Goal: Task Accomplishment & Management: Complete application form

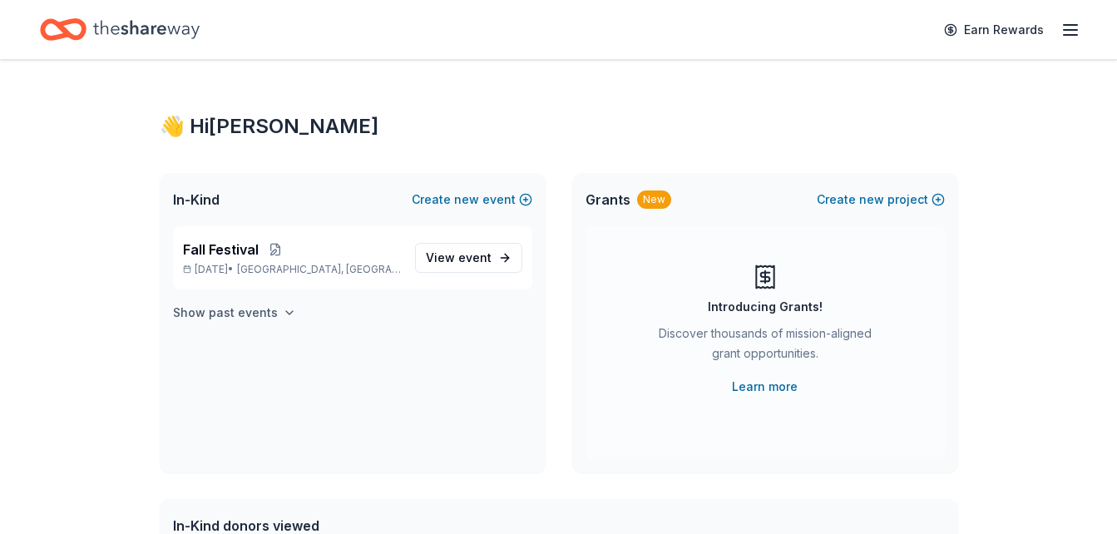
click at [234, 310] on h4 "Show past events" at bounding box center [225, 313] width 105 height 20
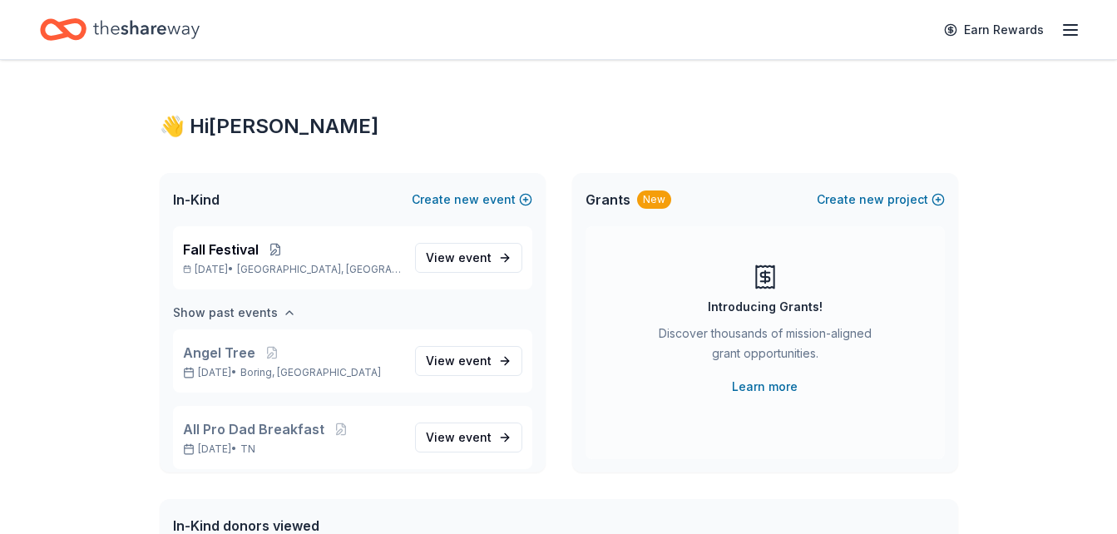
click at [234, 310] on h4 "Show past events" at bounding box center [225, 313] width 105 height 20
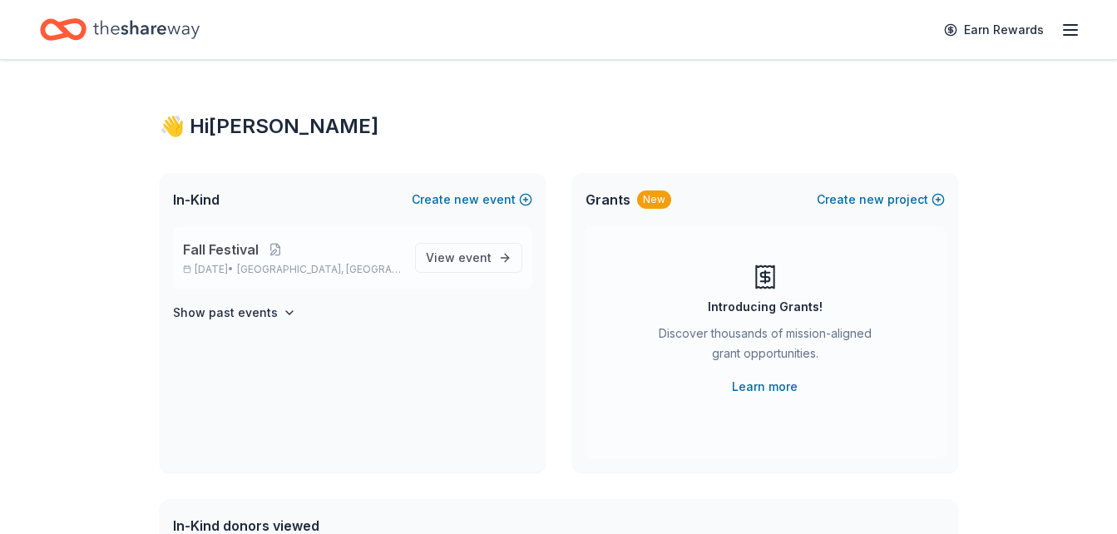
click at [224, 248] on span "Fall Festival" at bounding box center [221, 249] width 76 height 20
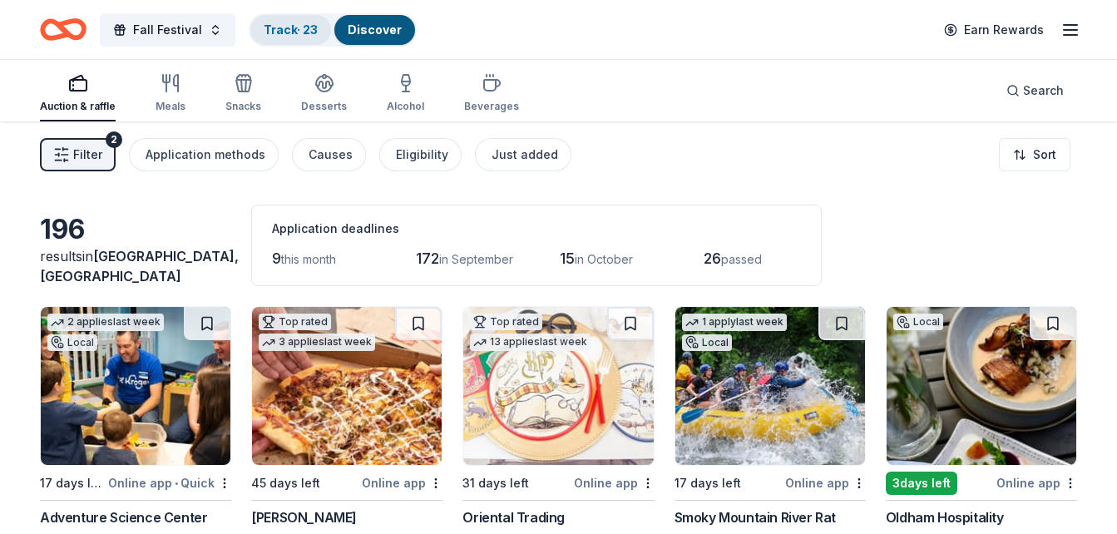
click at [299, 31] on link "Track · 23" at bounding box center [291, 29] width 54 height 14
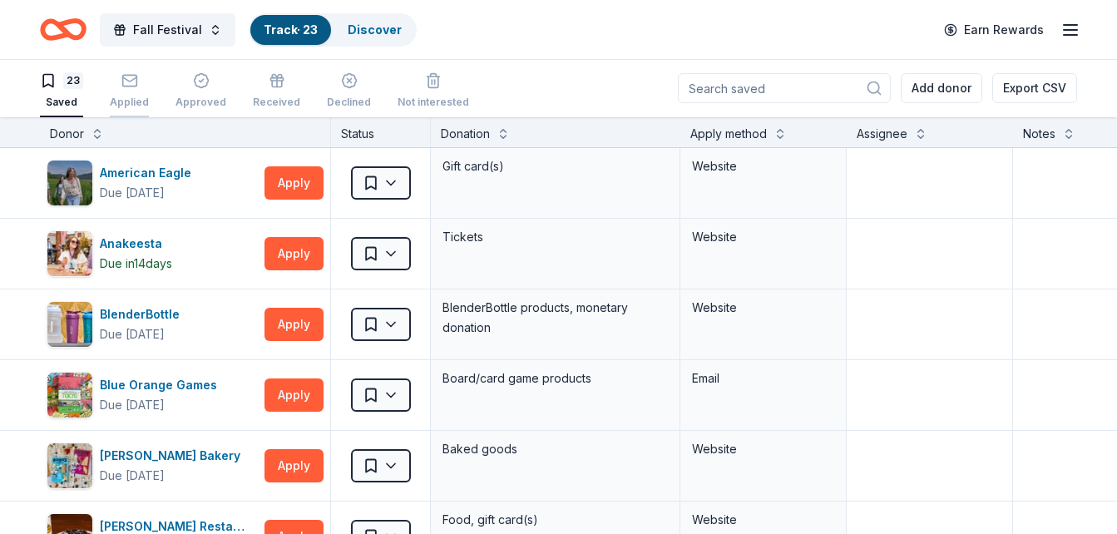
click at [126, 84] on icon "button" at bounding box center [129, 80] width 17 height 17
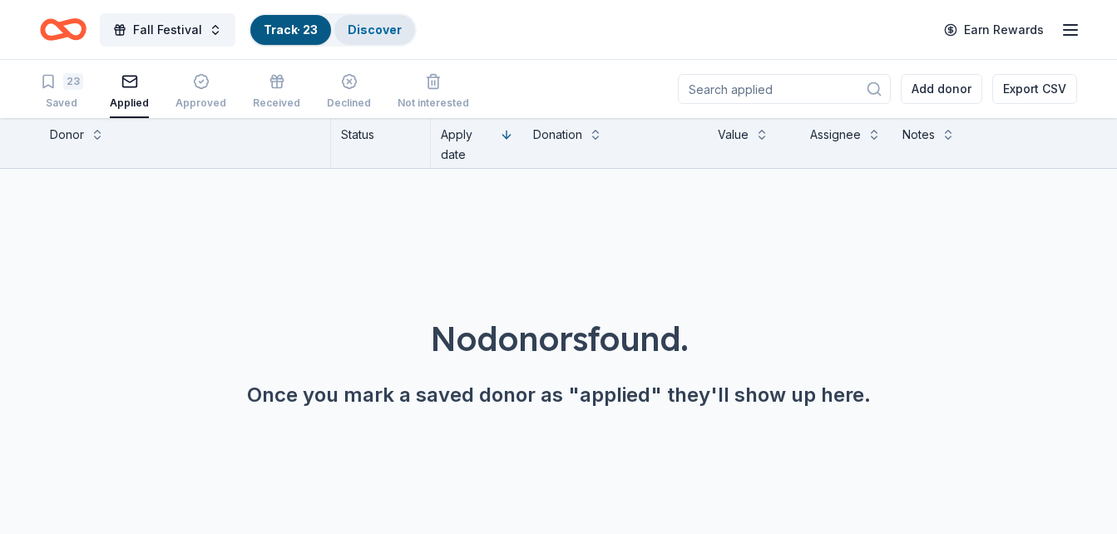
click at [352, 40] on div "Discover" at bounding box center [374, 30] width 81 height 30
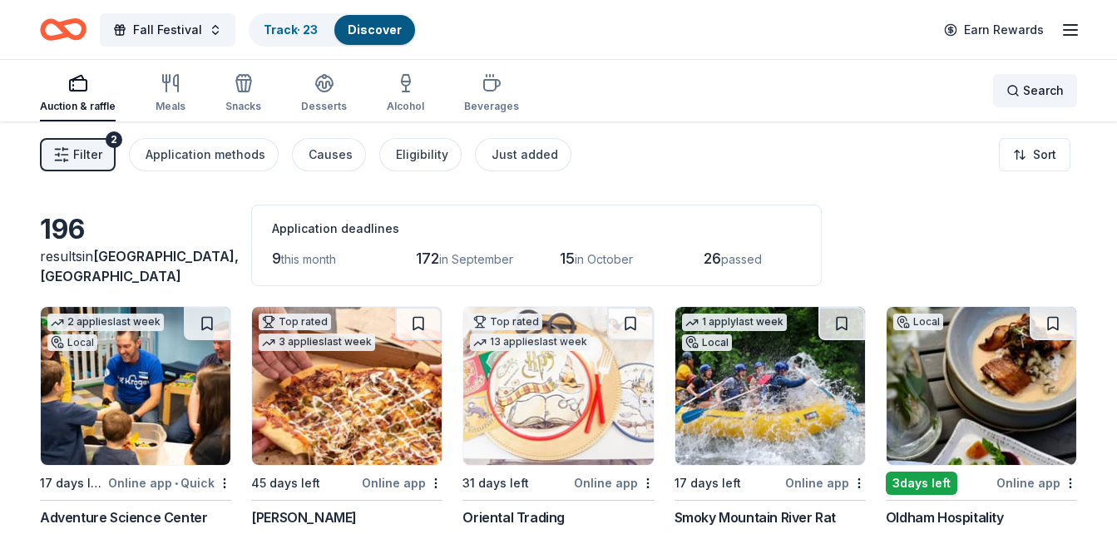
click at [1035, 96] on span "Search" at bounding box center [1043, 91] width 41 height 20
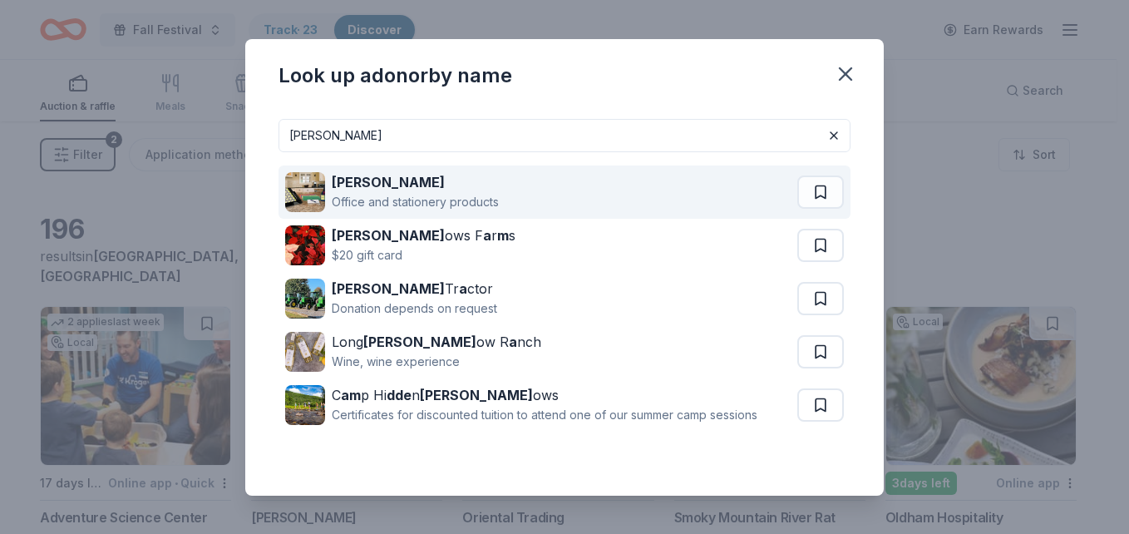
click at [545, 178] on div "Mead Office and stationery products" at bounding box center [541, 191] width 512 height 53
click at [667, 196] on div "Mead Office and stationery products" at bounding box center [541, 191] width 512 height 53
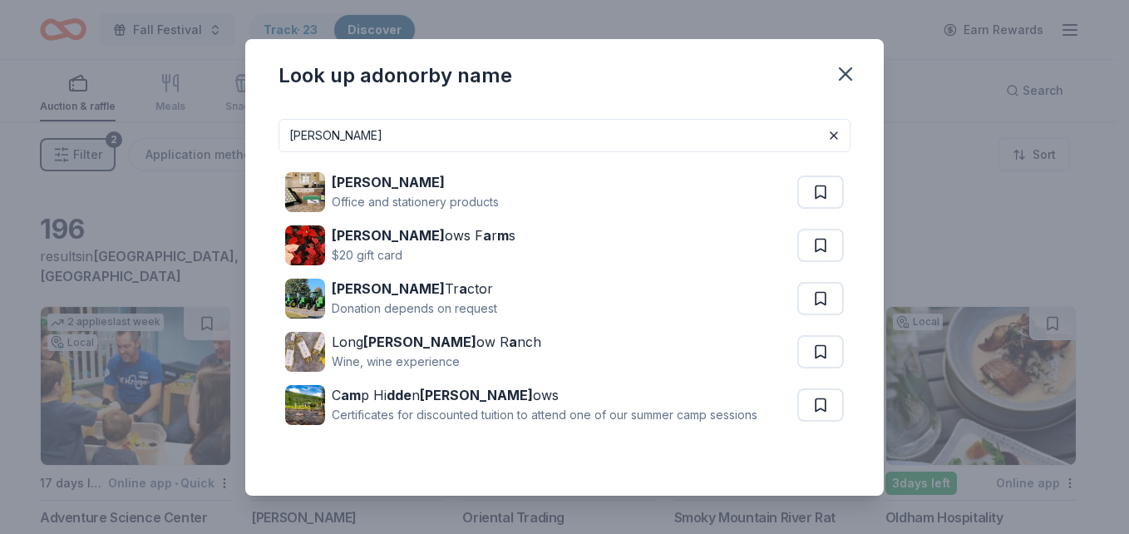
click at [416, 136] on input "mead" at bounding box center [565, 135] width 572 height 33
type input "m"
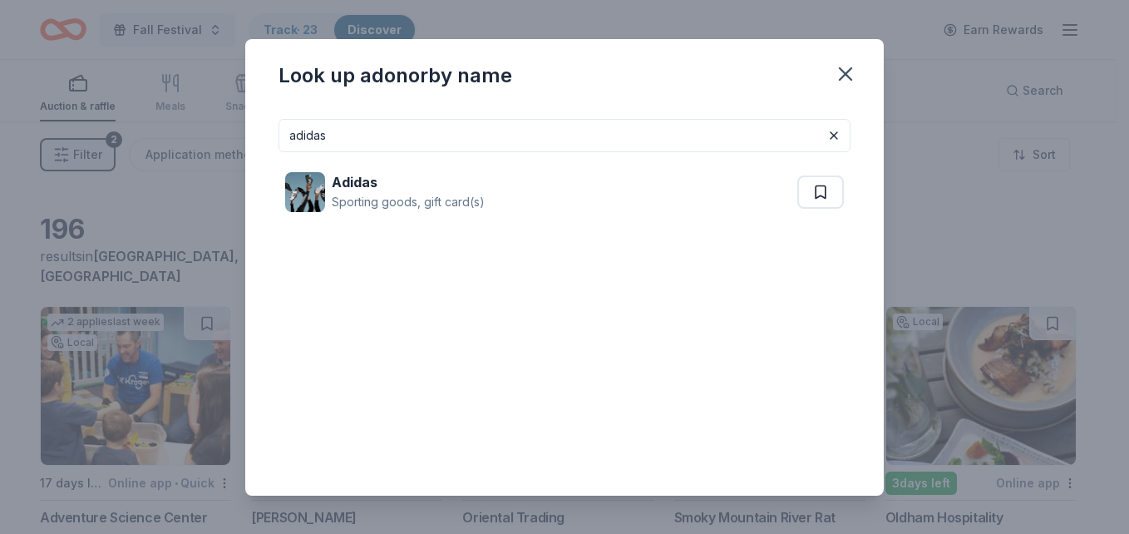
click at [385, 220] on div "Adidas Sporting goods, gift card(s)" at bounding box center [565, 192] width 572 height 80
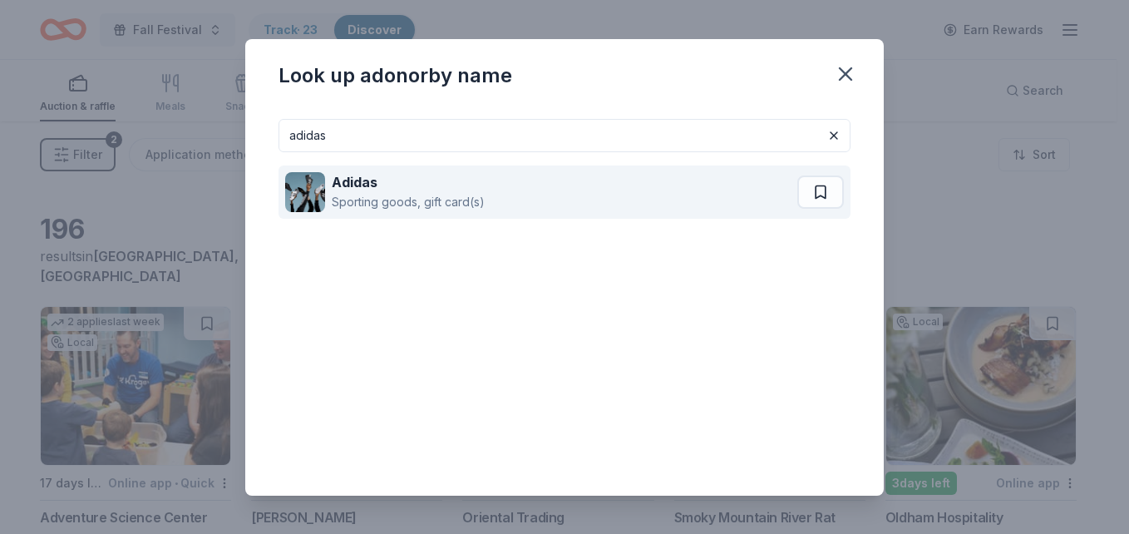
click at [385, 202] on div "Sporting goods, gift card(s)" at bounding box center [408, 202] width 153 height 20
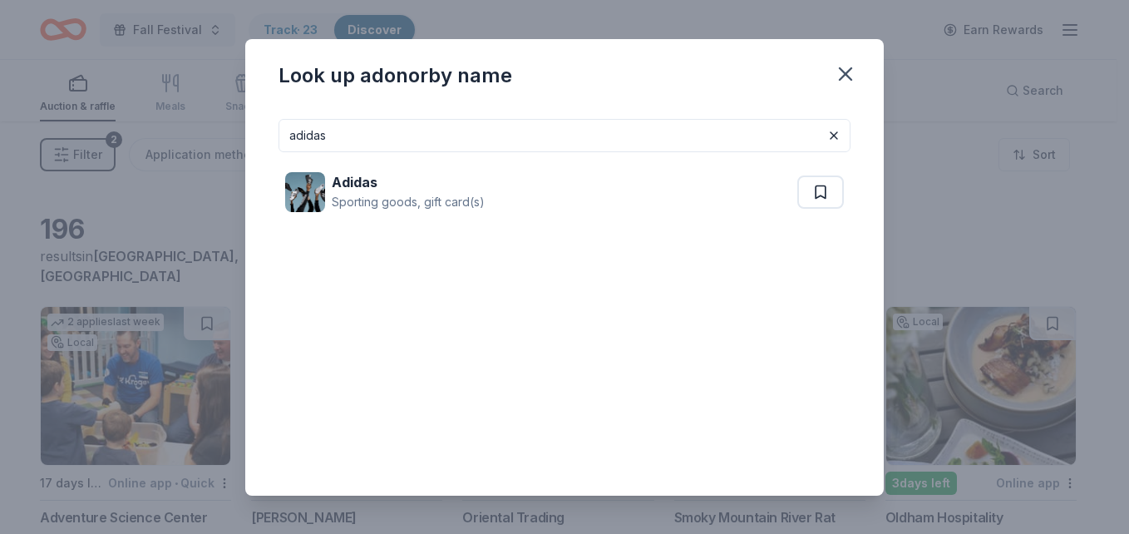
click at [437, 136] on input "adidas" at bounding box center [565, 135] width 572 height 33
type input "a"
type input "tervis"
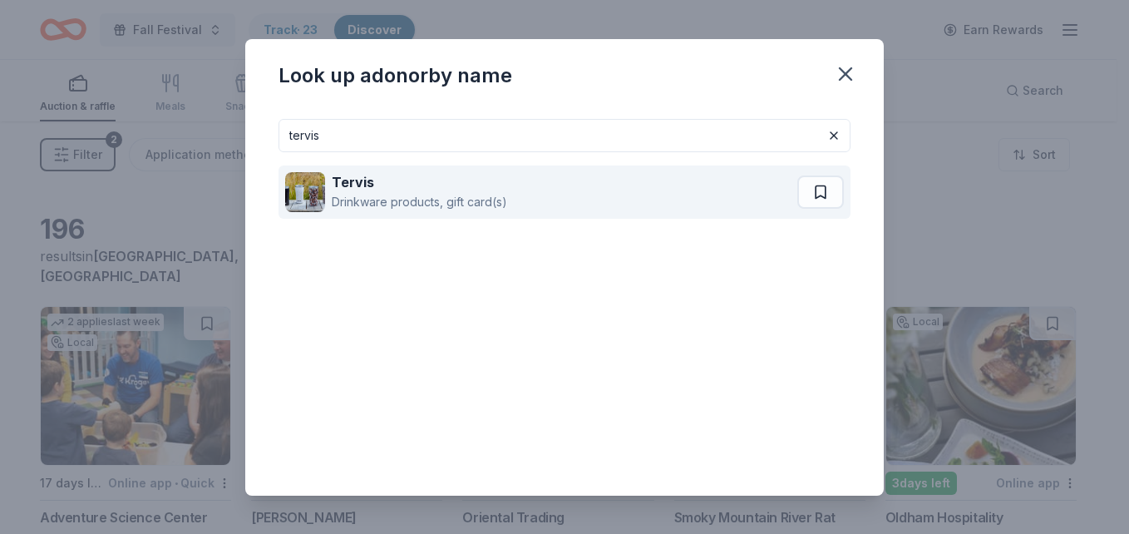
click at [498, 206] on div "Drinkware products, gift card(s)" at bounding box center [419, 202] width 175 height 20
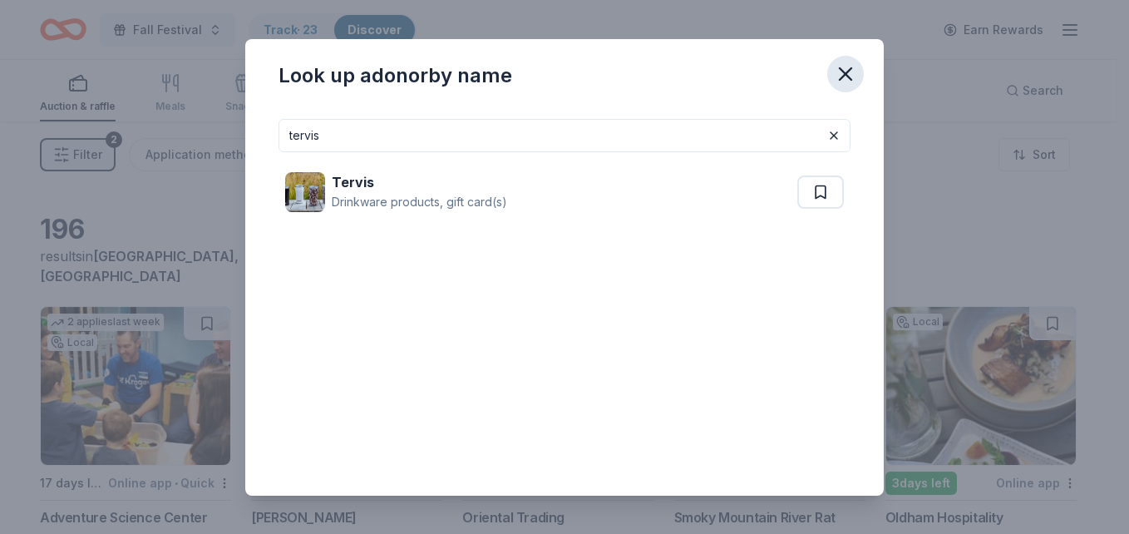
click at [846, 71] on icon "button" at bounding box center [845, 73] width 23 height 23
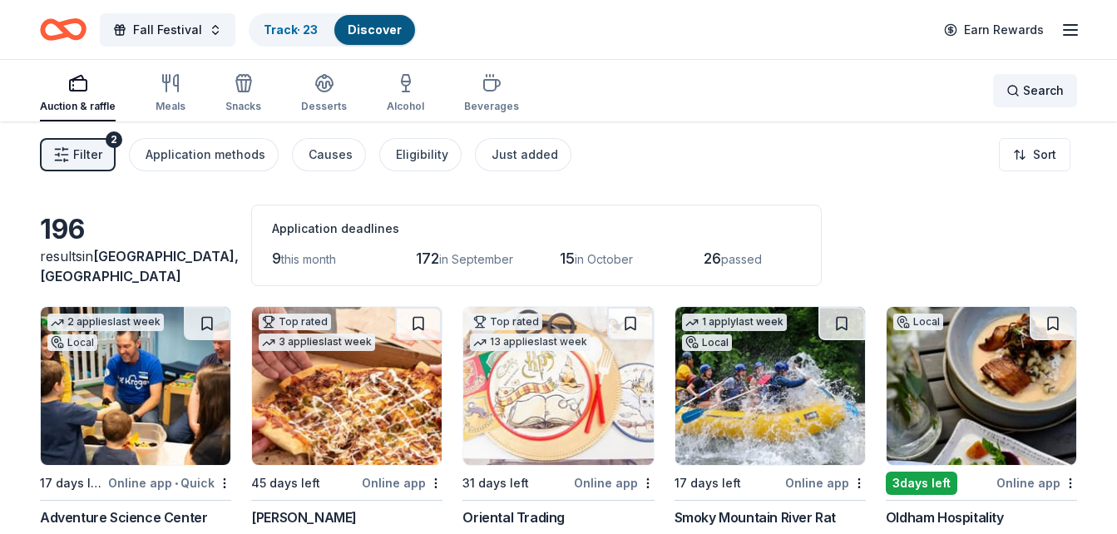
click at [1050, 91] on span "Search" at bounding box center [1043, 91] width 41 height 20
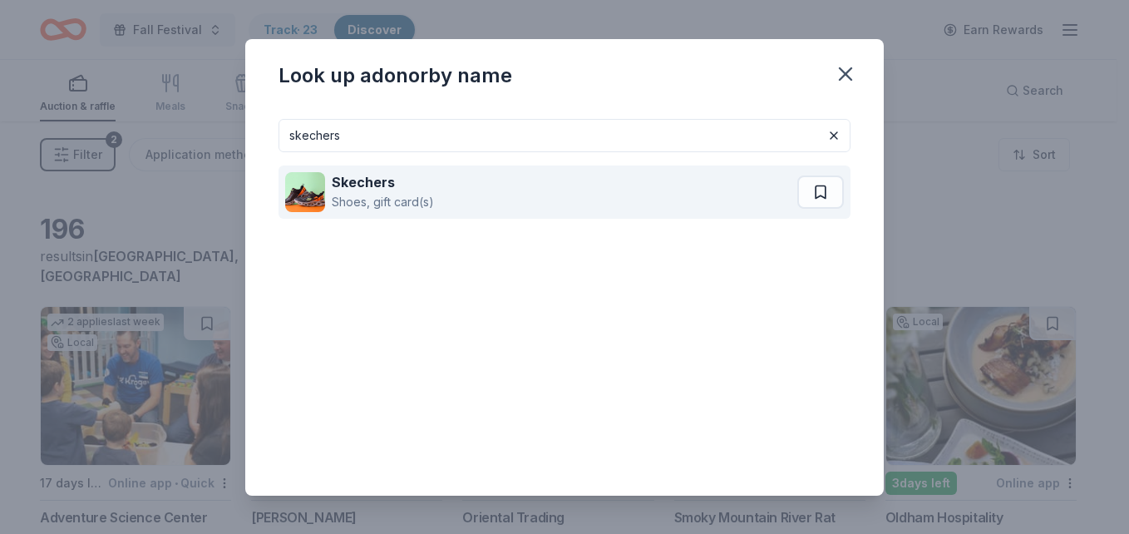
click at [420, 205] on div "Shoes, gift card(s)" at bounding box center [383, 202] width 102 height 20
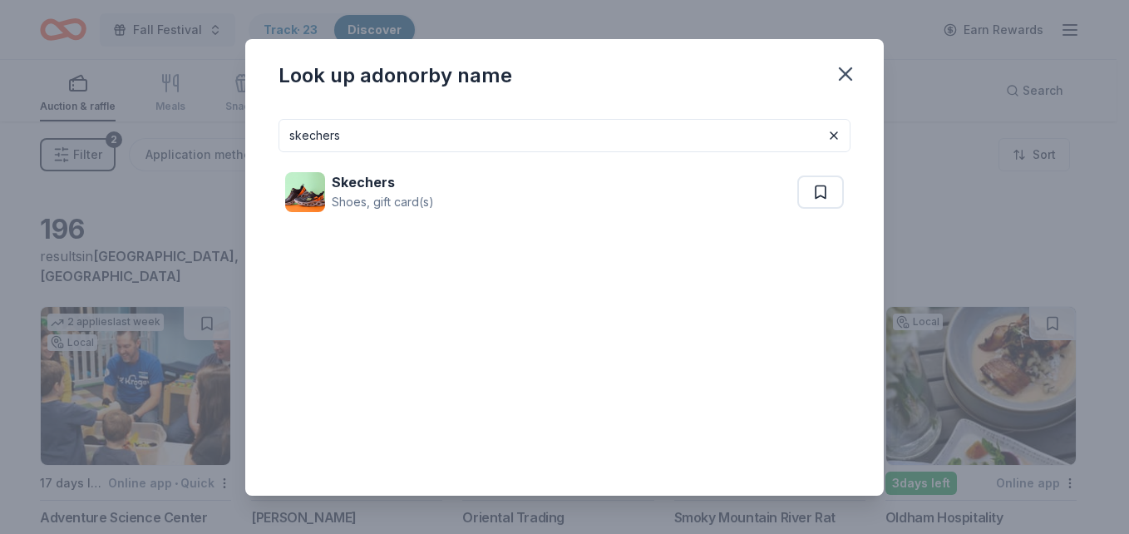
click at [514, 131] on input "skechers" at bounding box center [565, 135] width 572 height 33
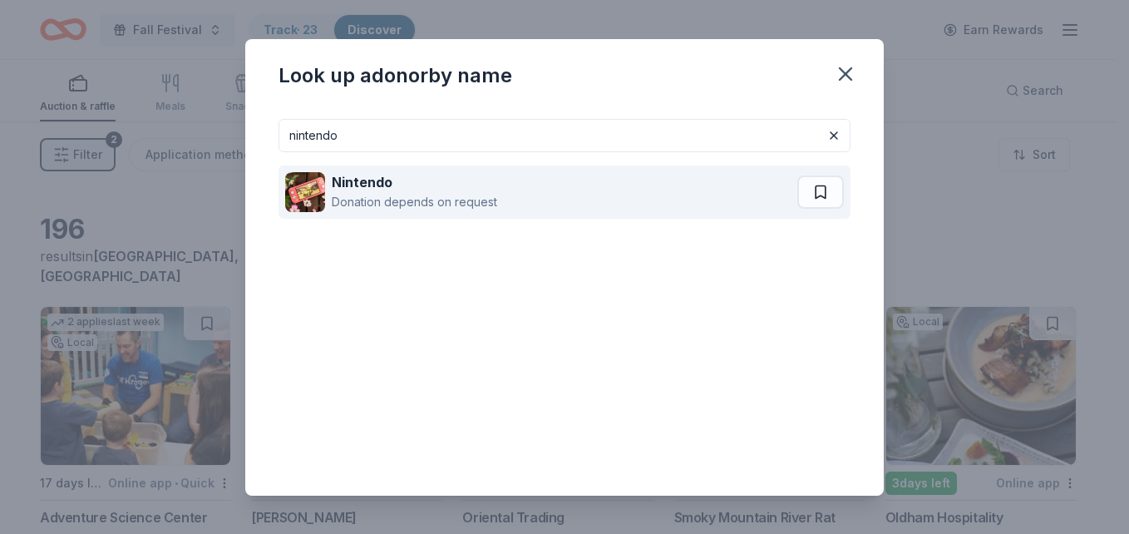
type input "nintendo"
click at [447, 195] on div "Donation depends on request" at bounding box center [414, 202] width 165 height 20
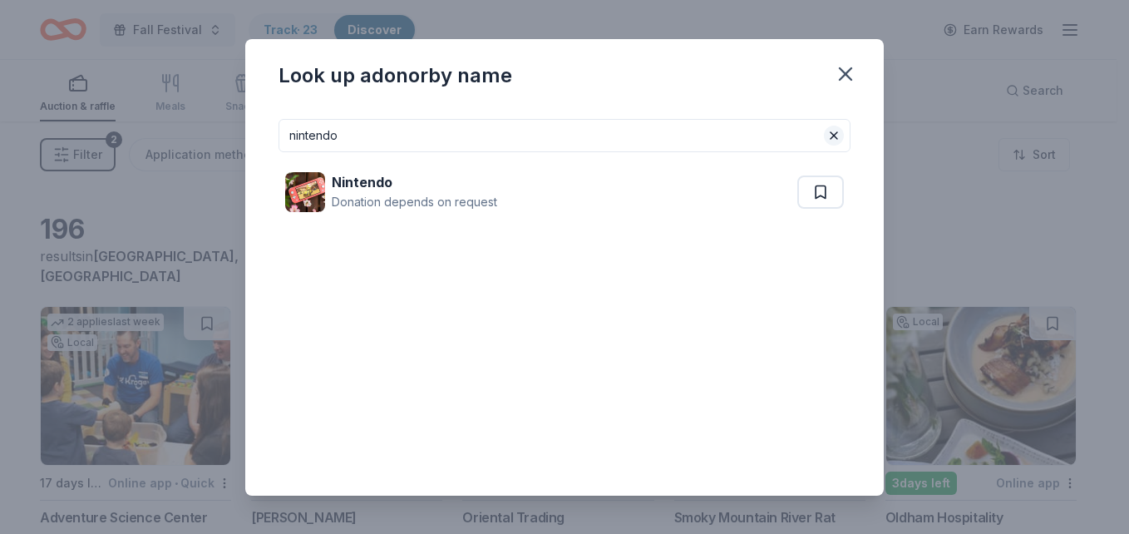
click at [828, 140] on button at bounding box center [834, 136] width 20 height 20
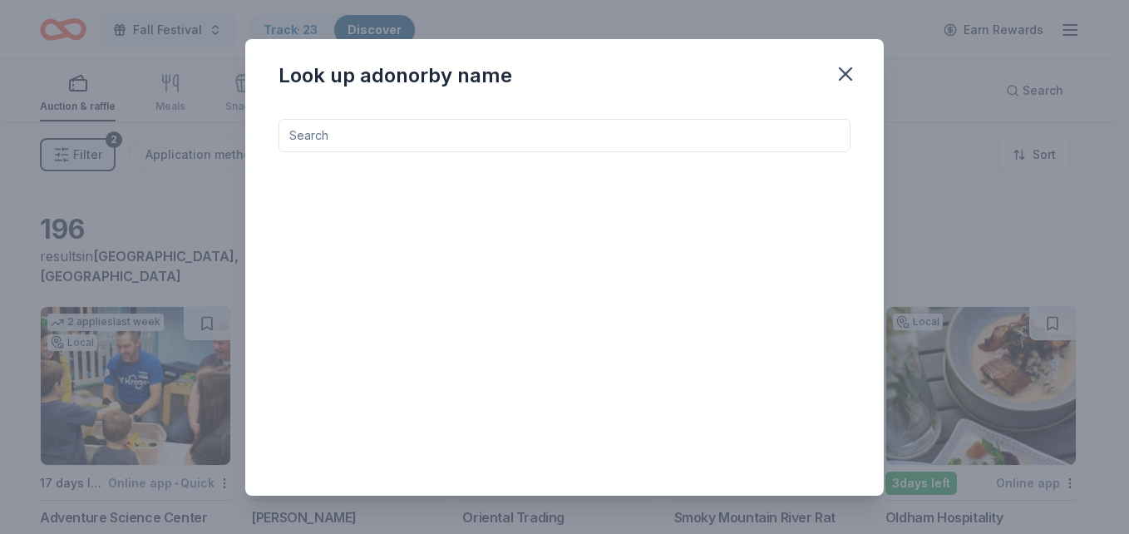
click at [540, 135] on input at bounding box center [565, 135] width 572 height 33
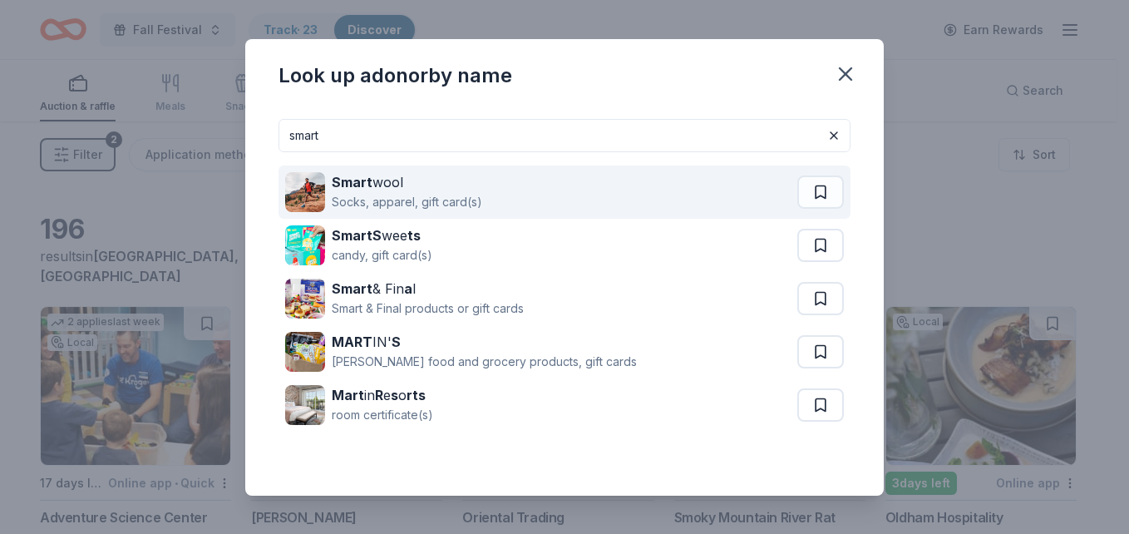
type input "smart"
click at [459, 197] on div "Socks, apparel, gift card(s)" at bounding box center [407, 202] width 150 height 20
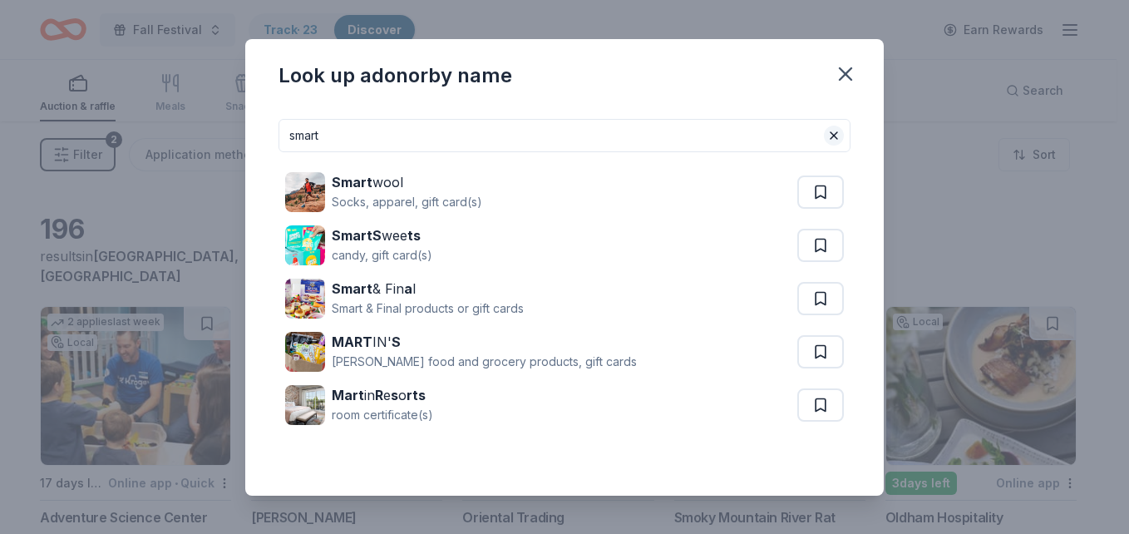
click at [824, 134] on button at bounding box center [834, 136] width 20 height 20
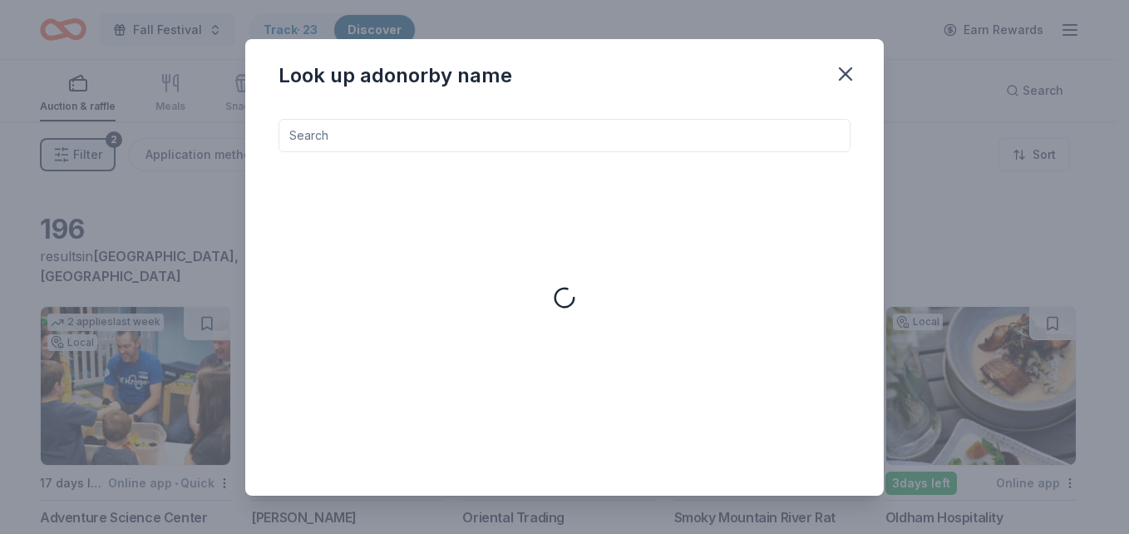
click at [752, 138] on input at bounding box center [565, 135] width 572 height 33
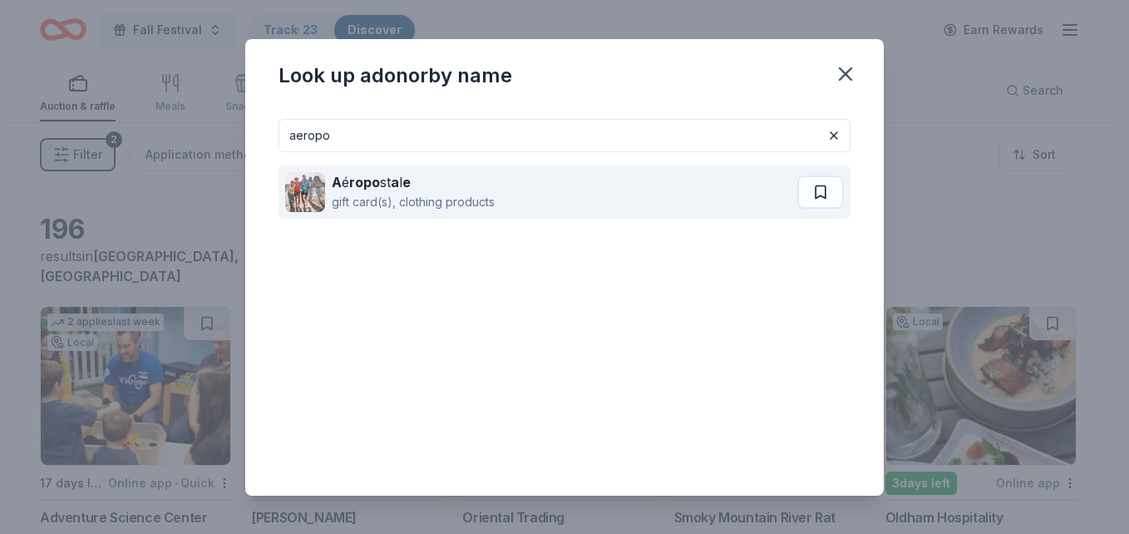
type input "aeropo"
click at [437, 195] on div "gift card(s), clothing products" at bounding box center [413, 202] width 163 height 20
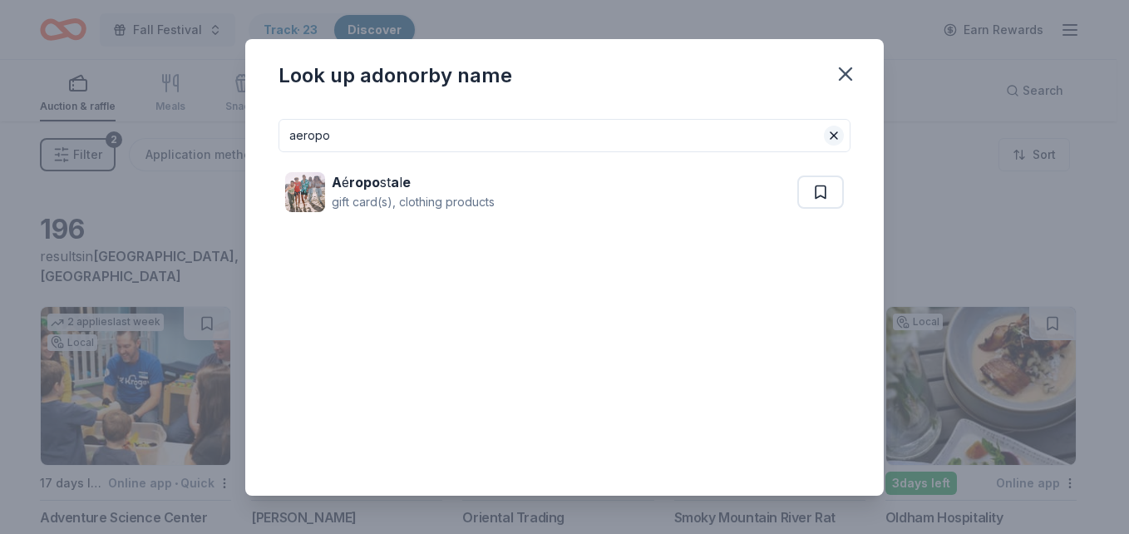
click at [824, 134] on button at bounding box center [834, 136] width 20 height 20
click at [729, 131] on input at bounding box center [565, 135] width 572 height 33
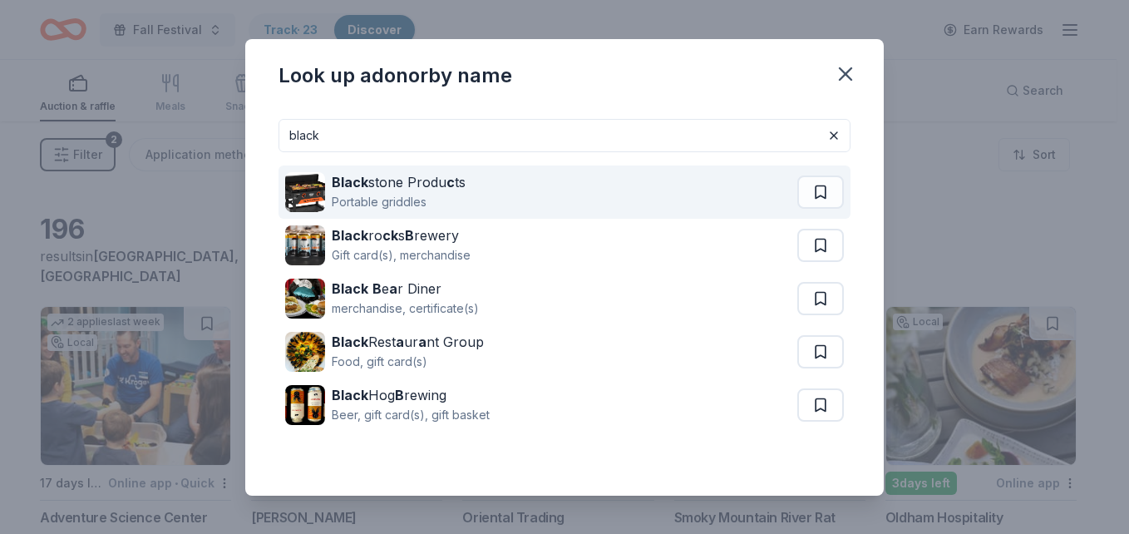
type input "black"
click at [461, 197] on div "Portable griddles" at bounding box center [399, 202] width 134 height 20
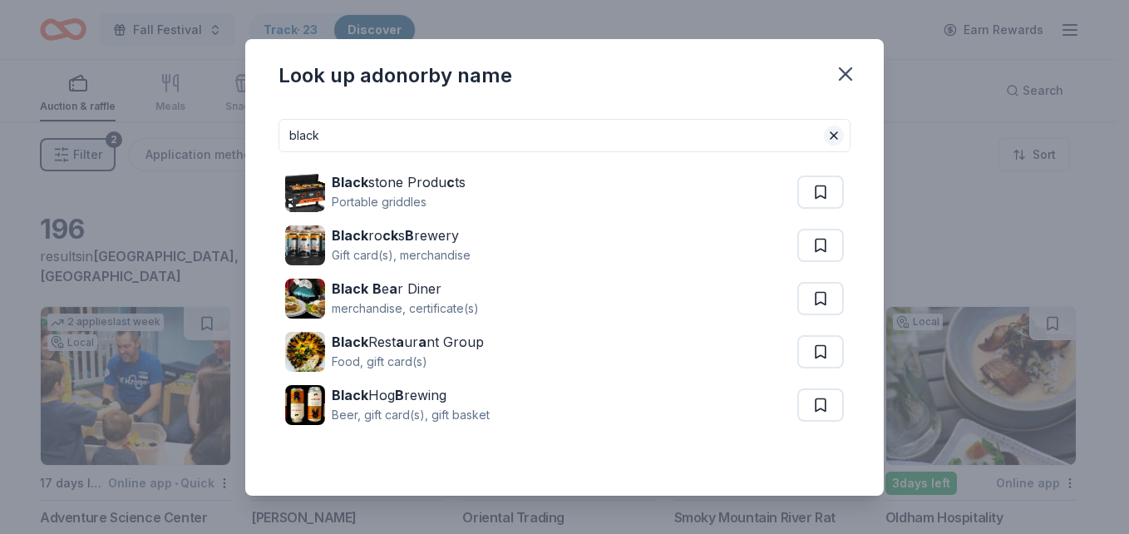
click at [825, 136] on button at bounding box center [834, 136] width 20 height 20
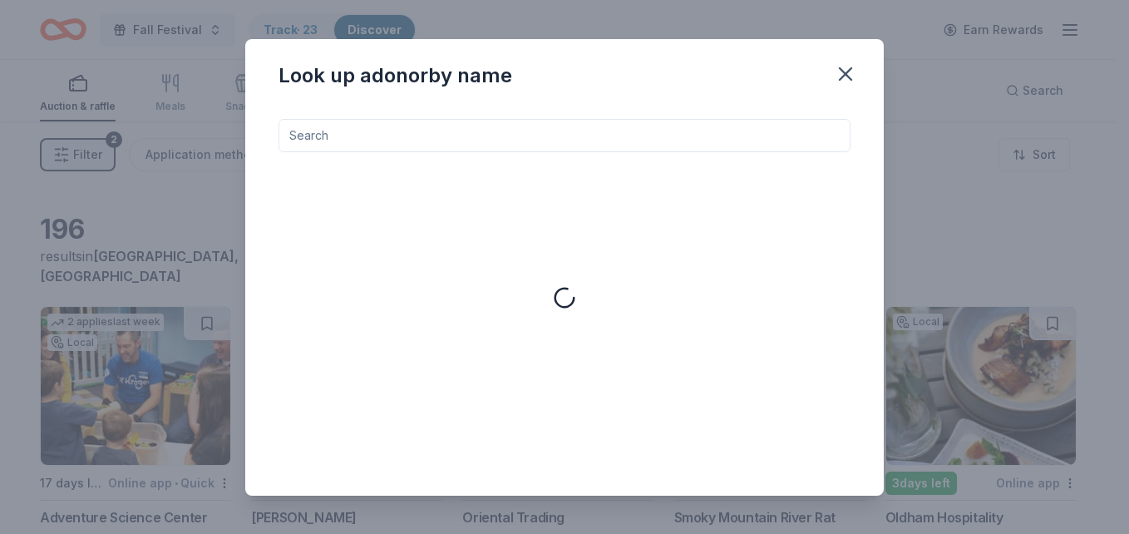
click at [718, 130] on input at bounding box center [565, 135] width 572 height 33
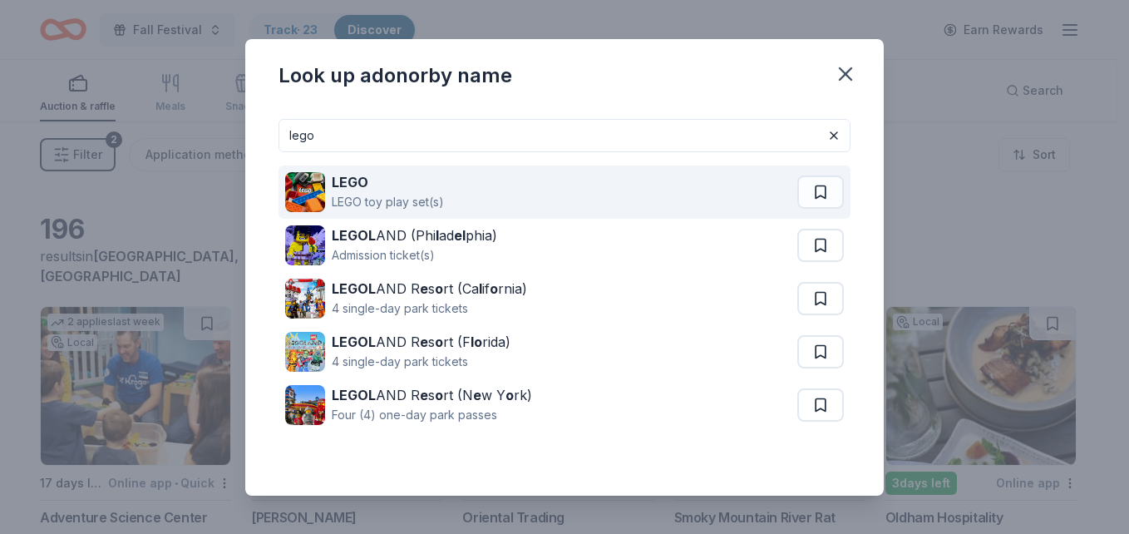
type input "lego"
click at [407, 195] on div "LEGO toy play set(s)" at bounding box center [388, 202] width 112 height 20
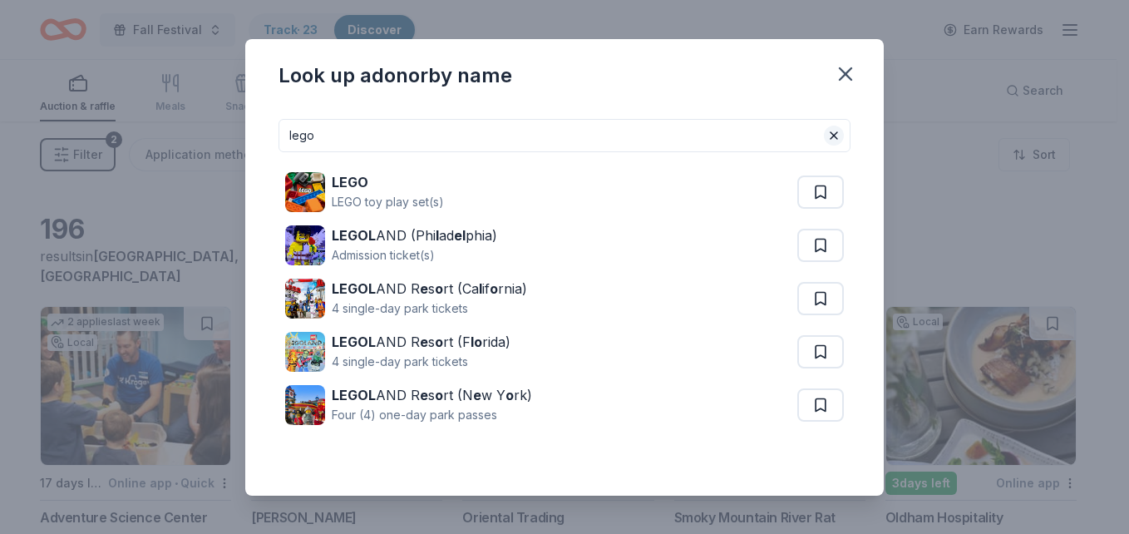
click at [824, 134] on button at bounding box center [834, 136] width 20 height 20
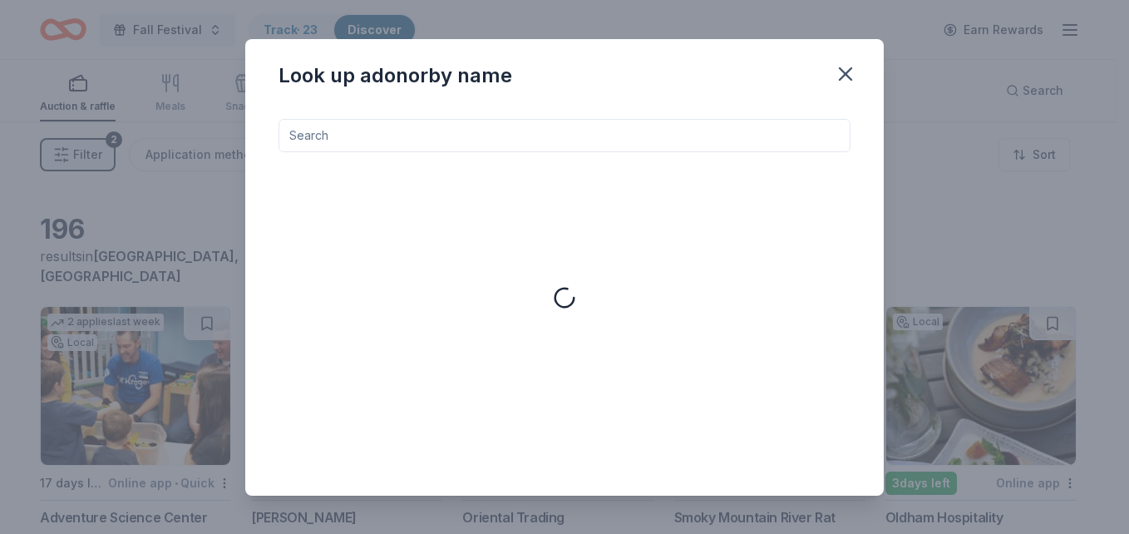
click at [697, 144] on input at bounding box center [565, 135] width 572 height 33
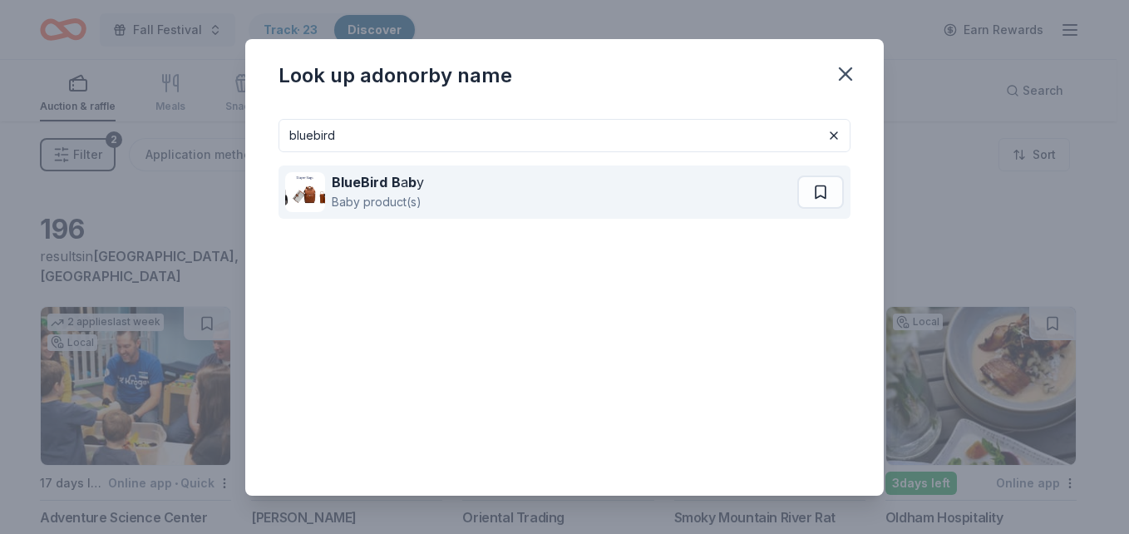
type input "bluebird"
click at [370, 197] on div "Baby product(s)" at bounding box center [378, 202] width 92 height 20
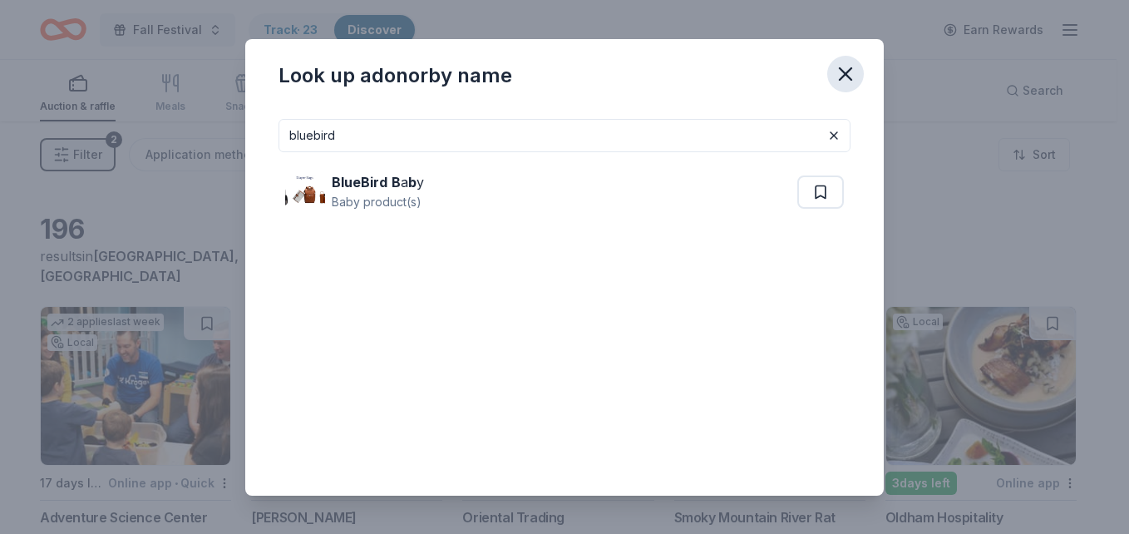
click at [851, 68] on icon "button" at bounding box center [846, 74] width 12 height 12
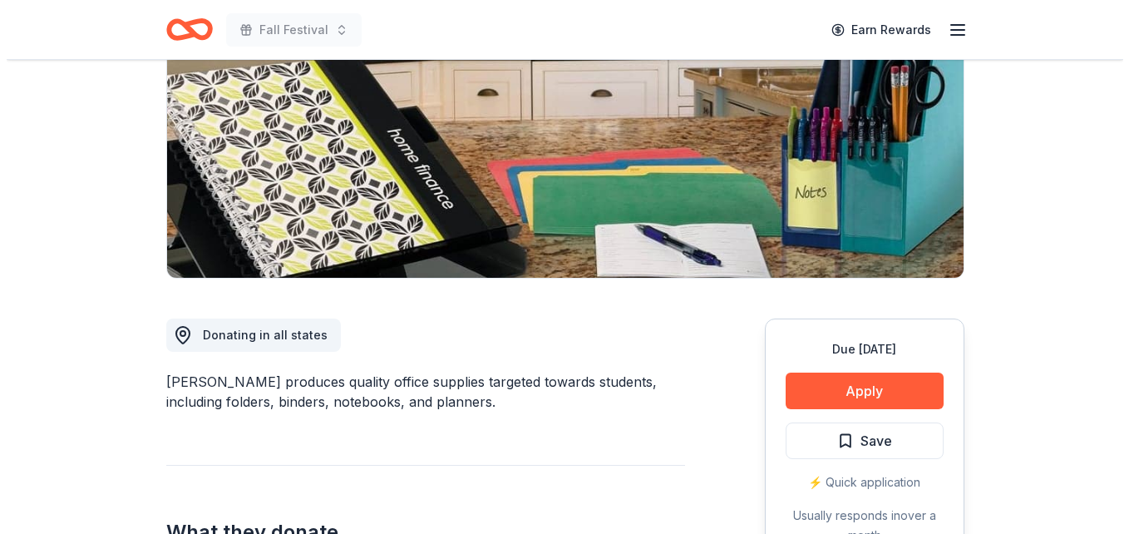
scroll to position [228, 0]
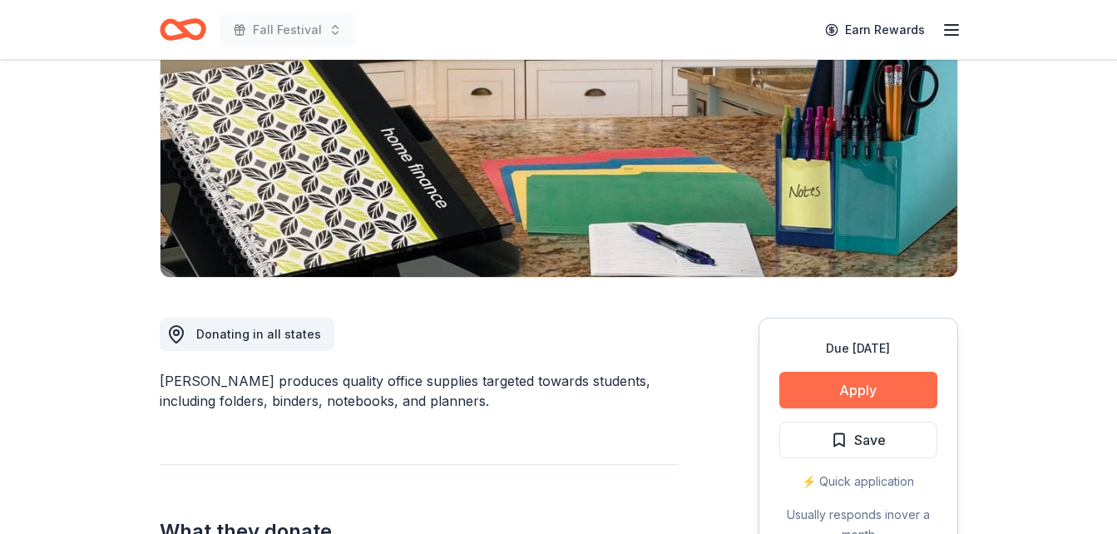
click at [905, 402] on button "Apply" at bounding box center [858, 390] width 158 height 37
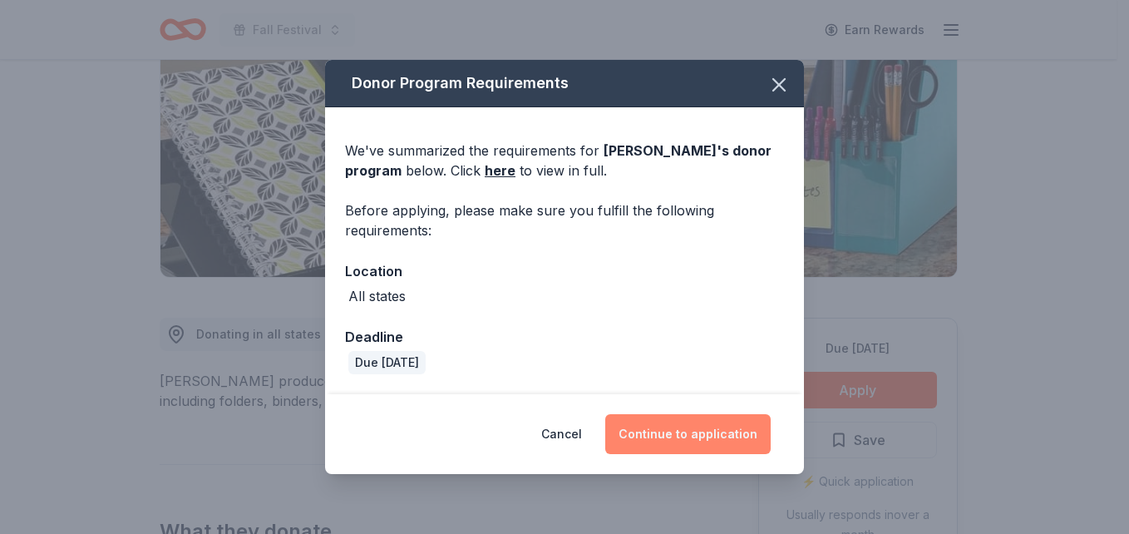
click at [728, 437] on button "Continue to application" at bounding box center [687, 434] width 165 height 40
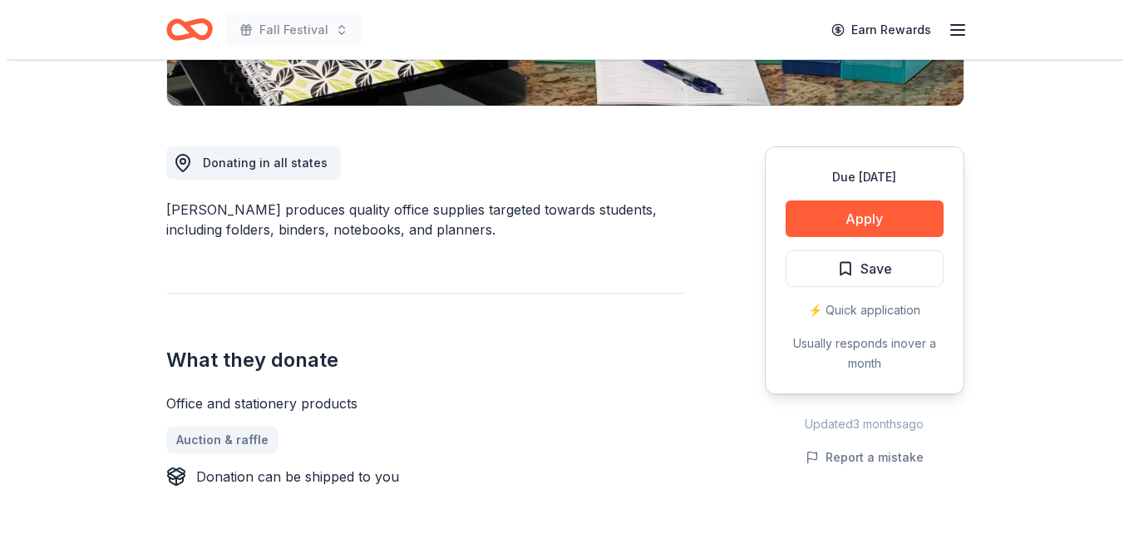
scroll to position [402, 0]
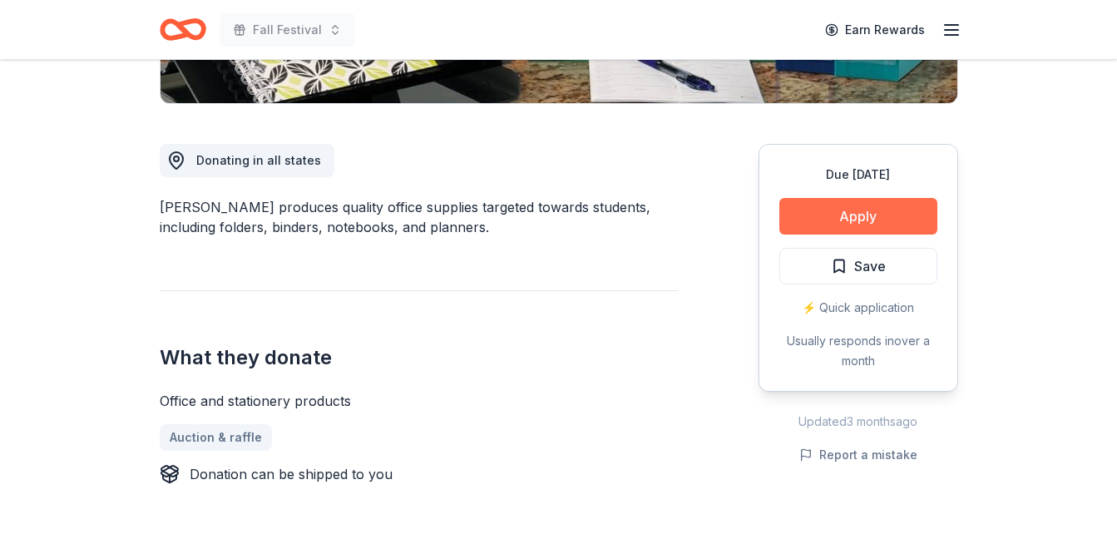
click at [900, 232] on button "Apply" at bounding box center [858, 216] width 158 height 37
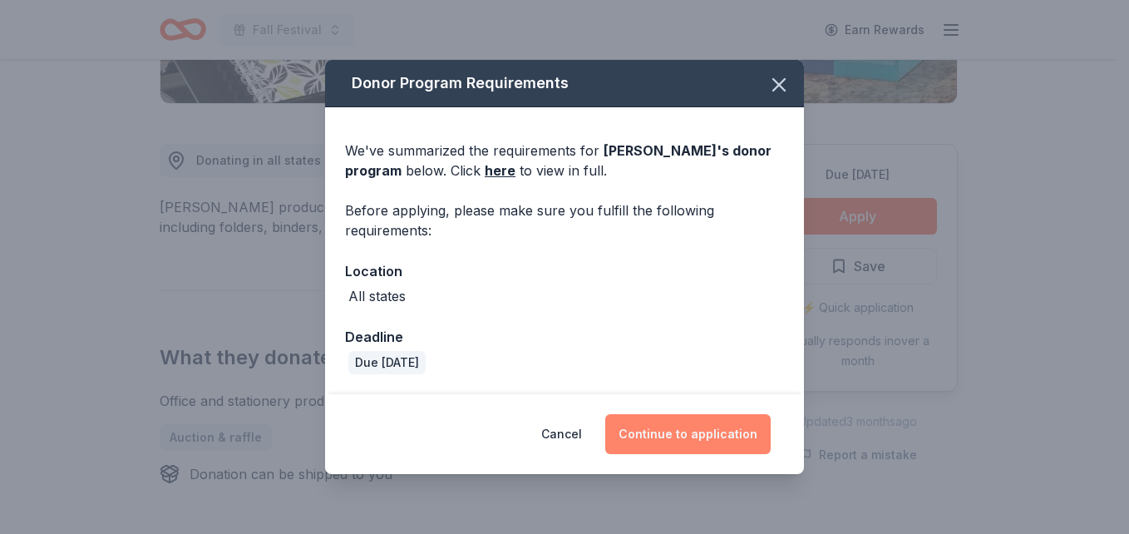
click at [684, 425] on button "Continue to application" at bounding box center [687, 434] width 165 height 40
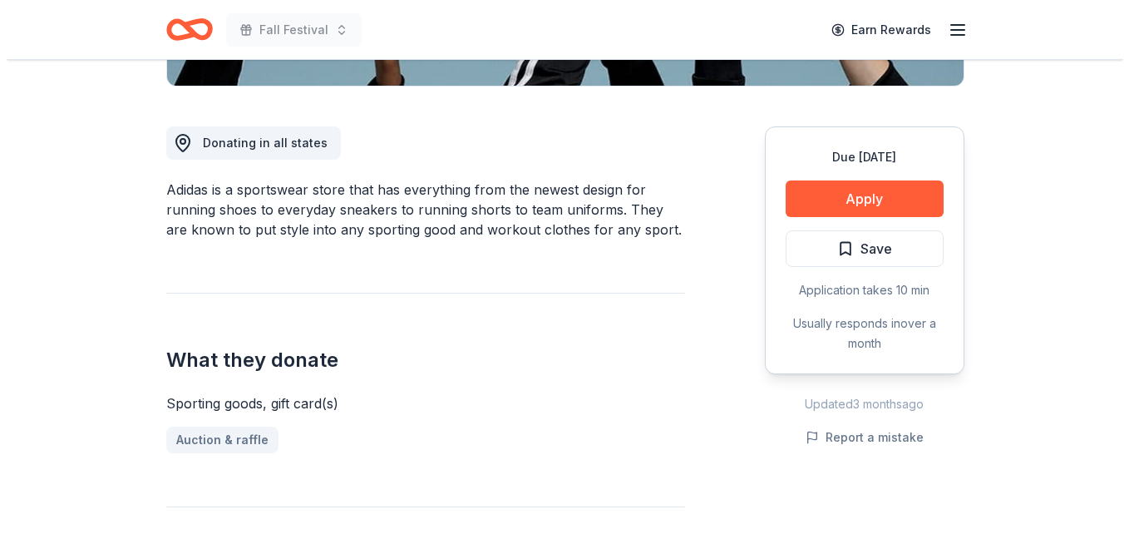
scroll to position [433, 0]
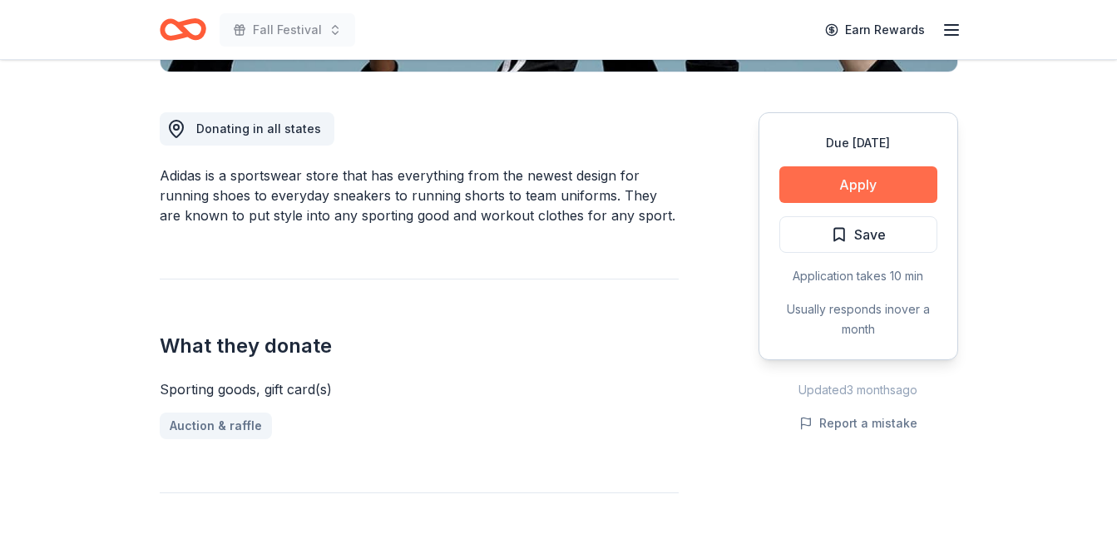
click at [836, 180] on button "Apply" at bounding box center [858, 184] width 158 height 37
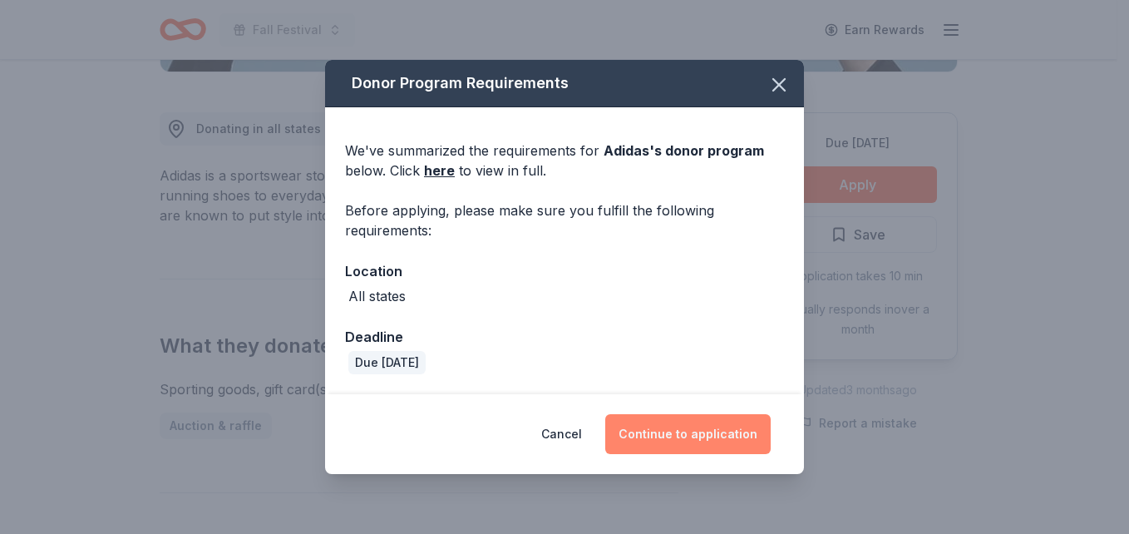
click at [665, 432] on button "Continue to application" at bounding box center [687, 434] width 165 height 40
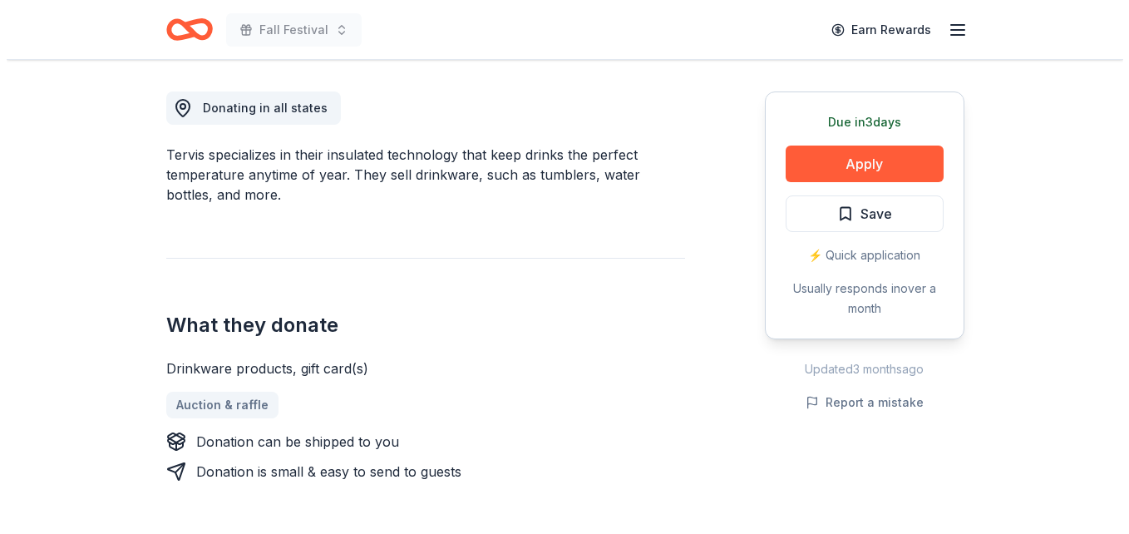
scroll to position [475, 0]
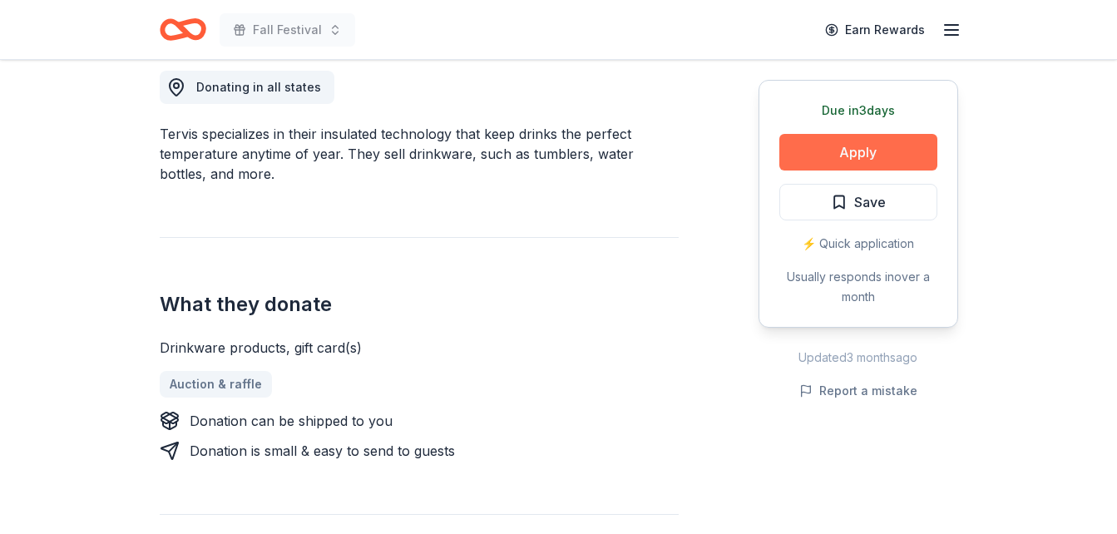
click at [812, 169] on button "Apply" at bounding box center [858, 152] width 158 height 37
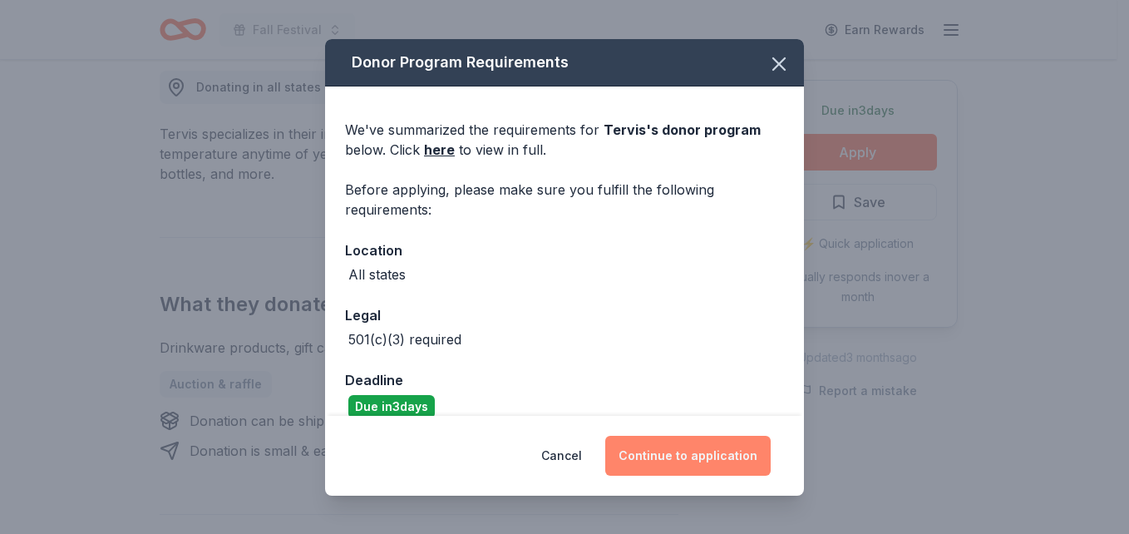
click at [666, 455] on button "Continue to application" at bounding box center [687, 456] width 165 height 40
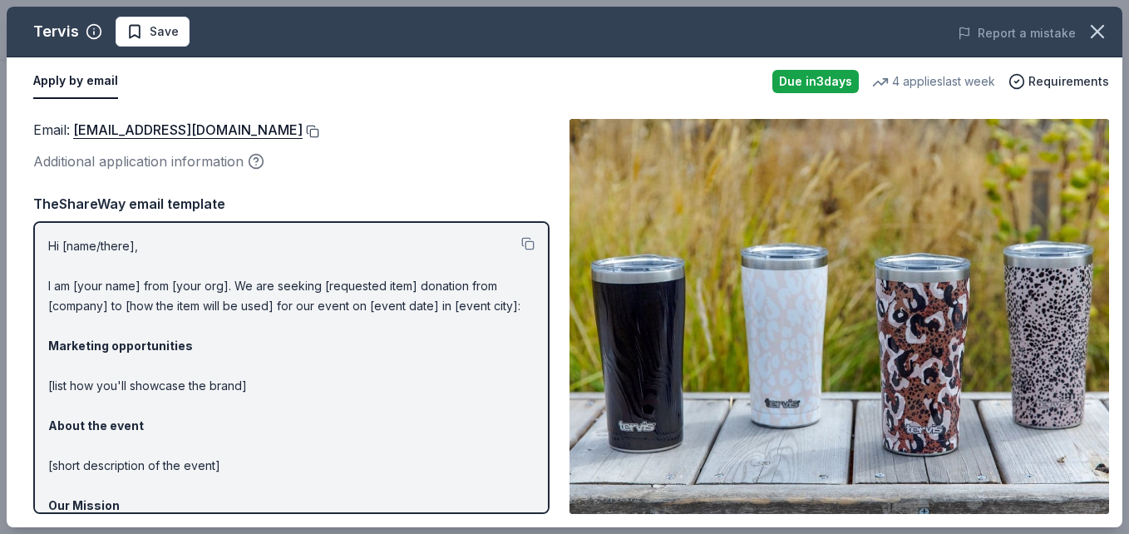
click at [303, 131] on button at bounding box center [311, 131] width 17 height 13
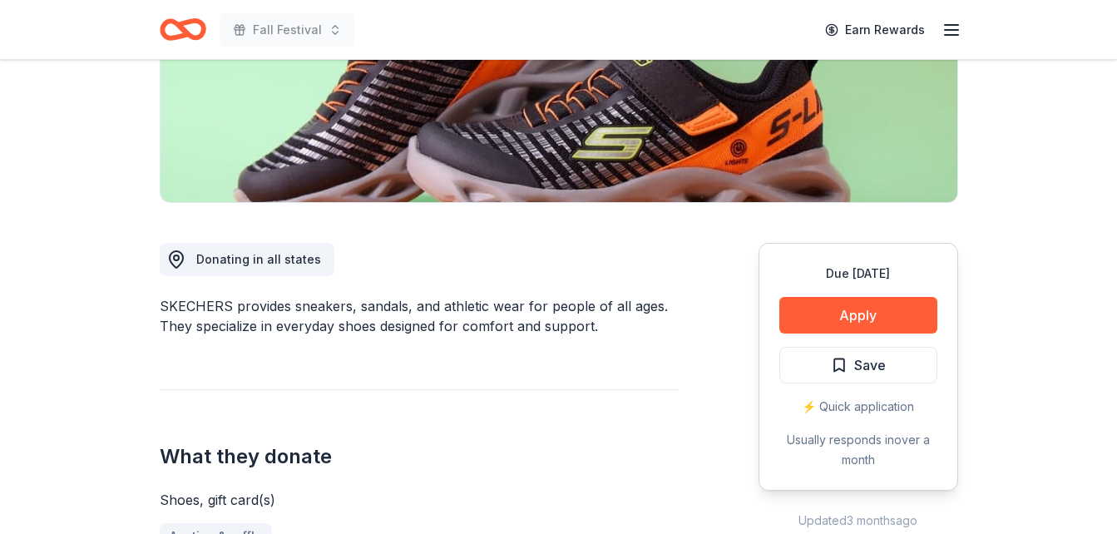
scroll to position [307, 0]
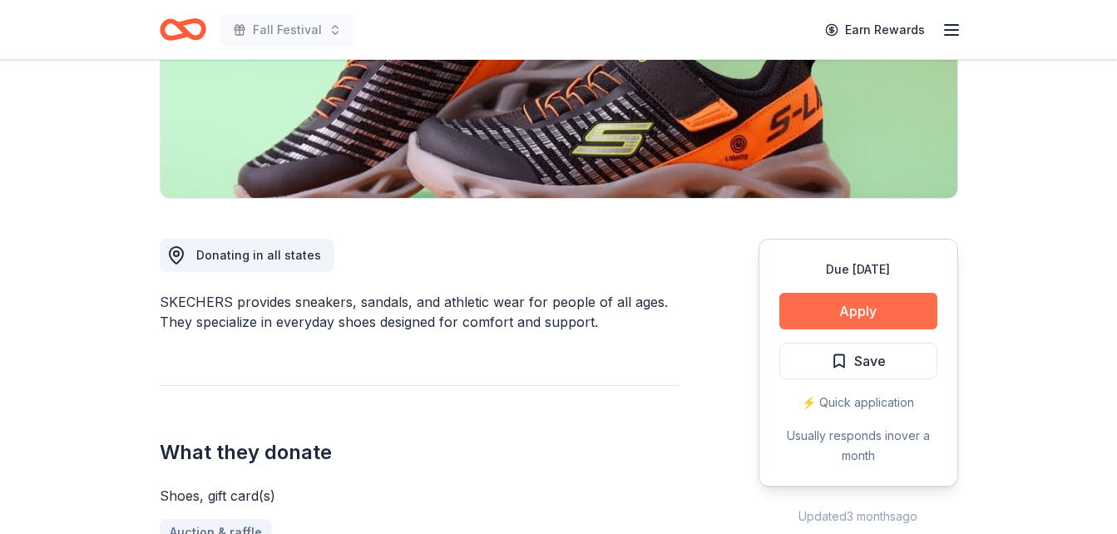
click at [871, 305] on button "Apply" at bounding box center [858, 311] width 158 height 37
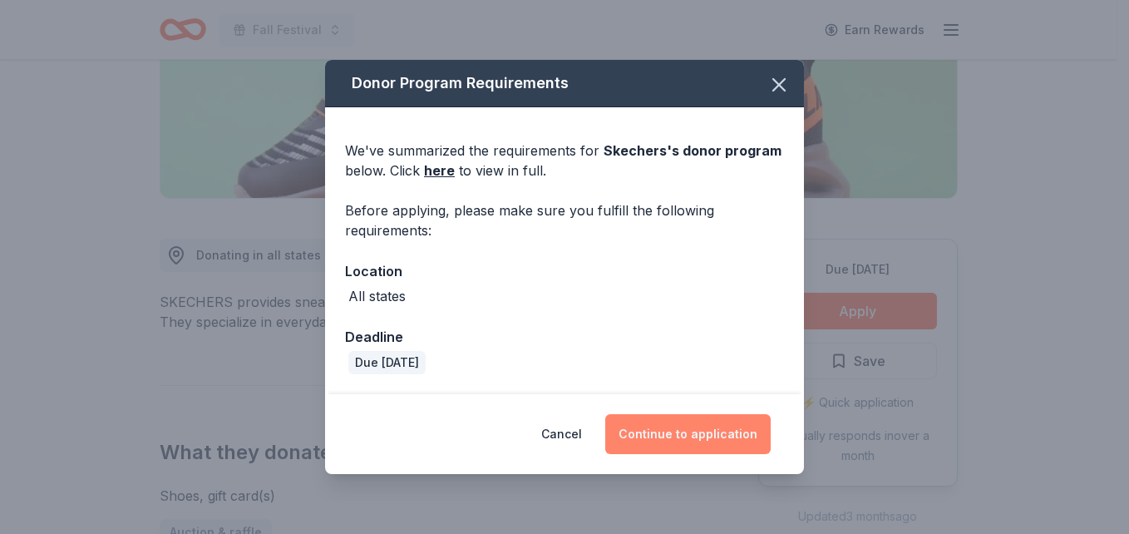
click at [687, 434] on button "Continue to application" at bounding box center [687, 434] width 165 height 40
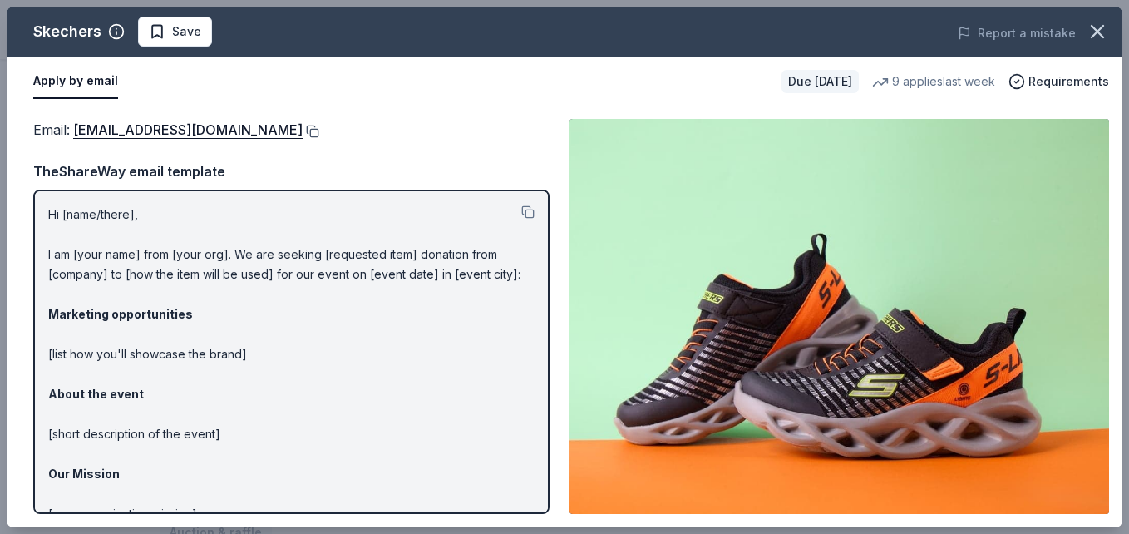
click at [303, 130] on button at bounding box center [311, 131] width 17 height 13
click at [1102, 34] on icon "button" at bounding box center [1097, 31] width 23 height 23
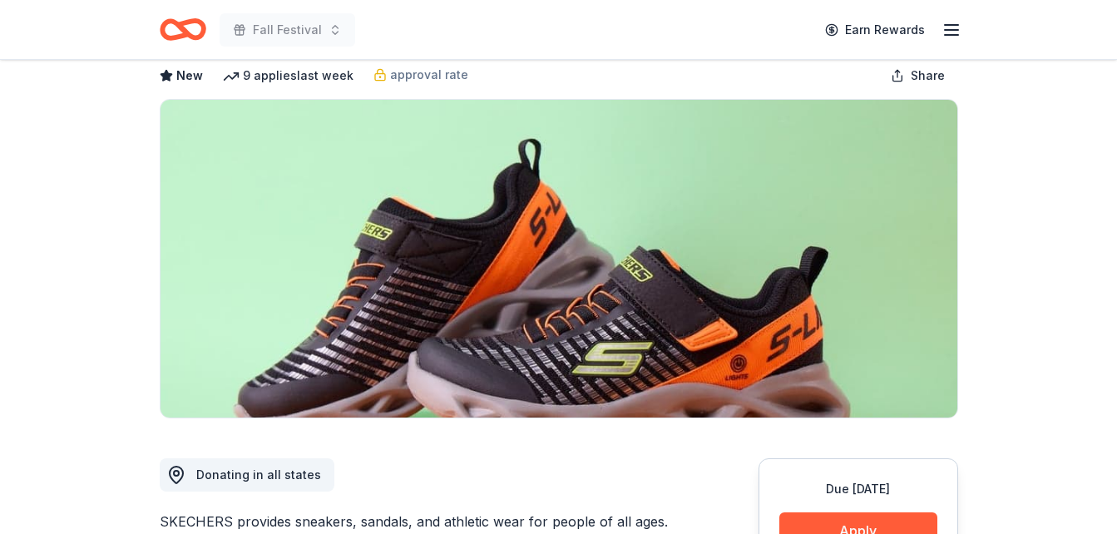
scroll to position [0, 0]
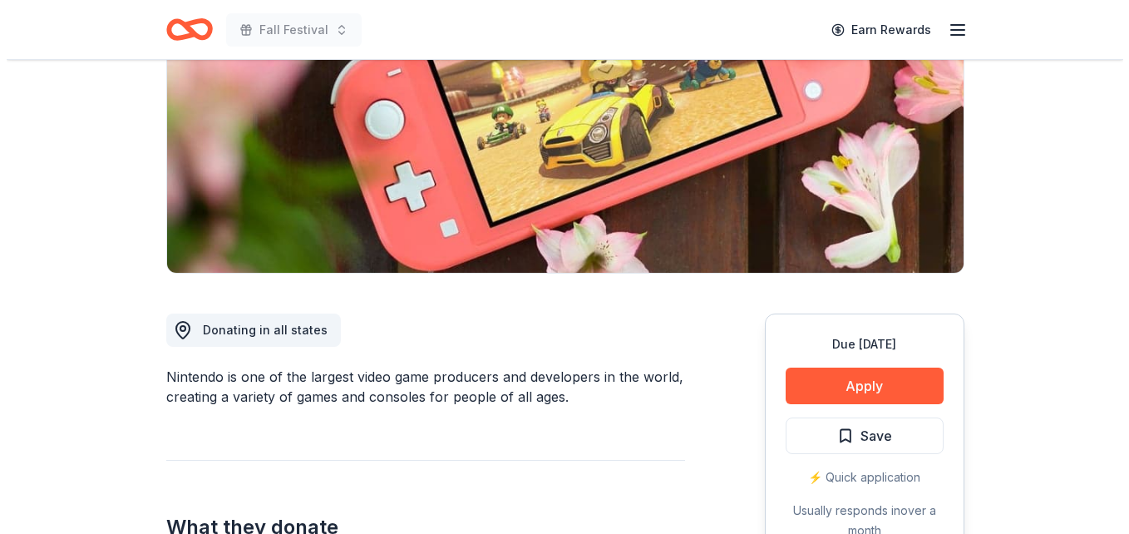
scroll to position [233, 0]
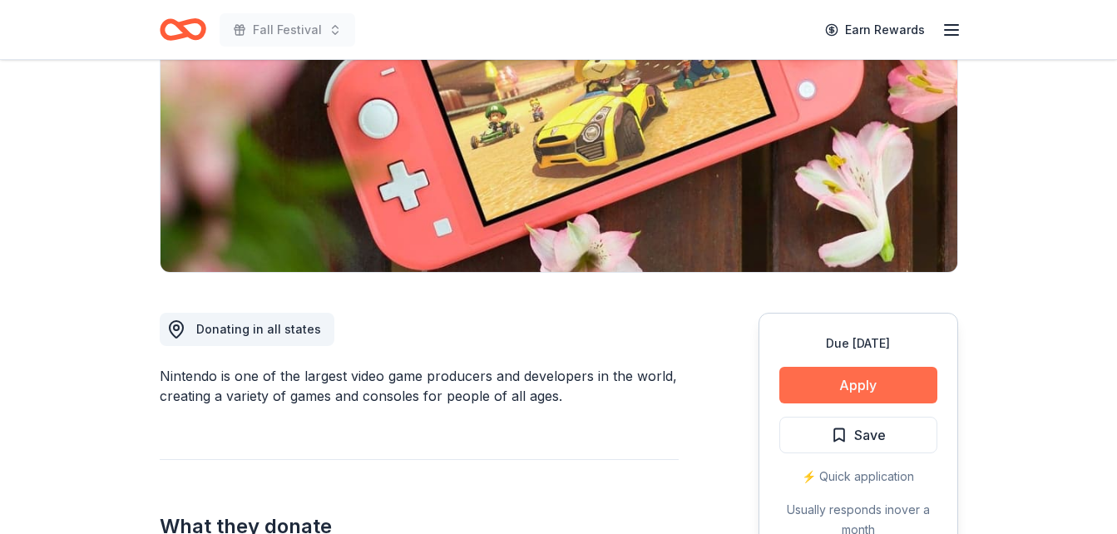
click at [817, 390] on button "Apply" at bounding box center [858, 385] width 158 height 37
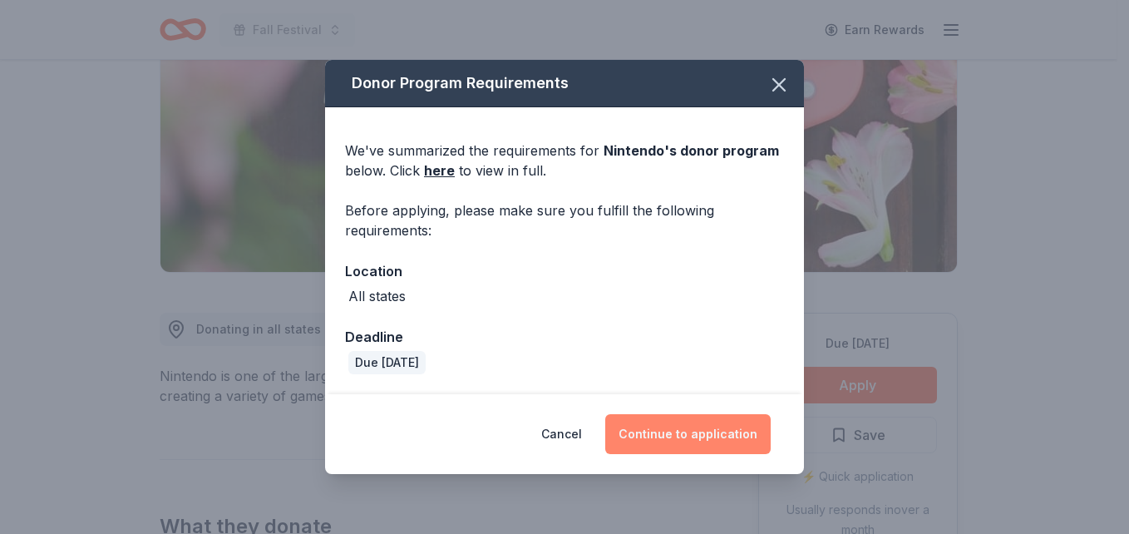
click at [678, 425] on button "Continue to application" at bounding box center [687, 434] width 165 height 40
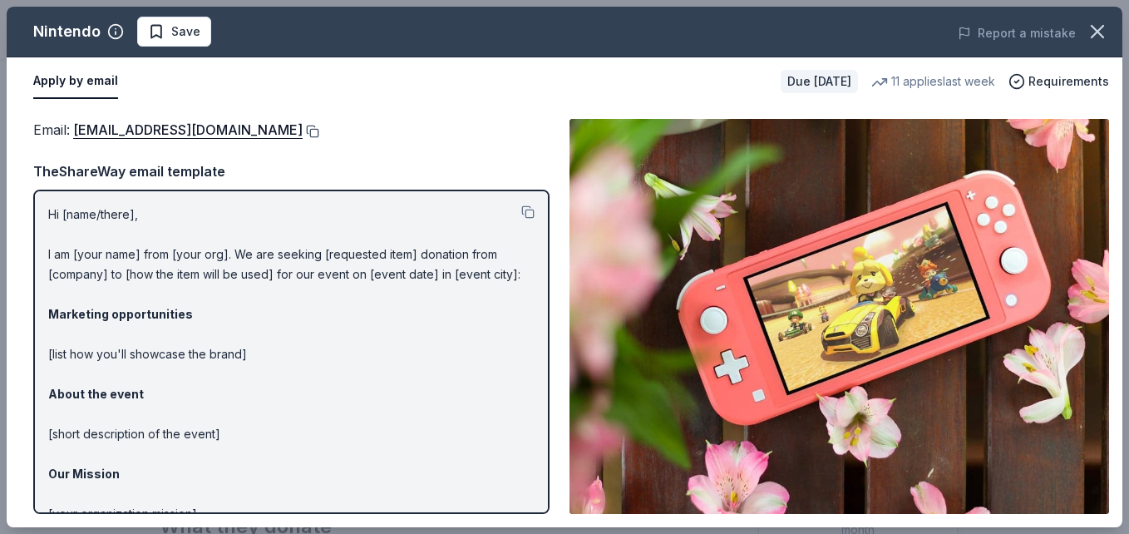
click at [319, 128] on button at bounding box center [311, 131] width 17 height 13
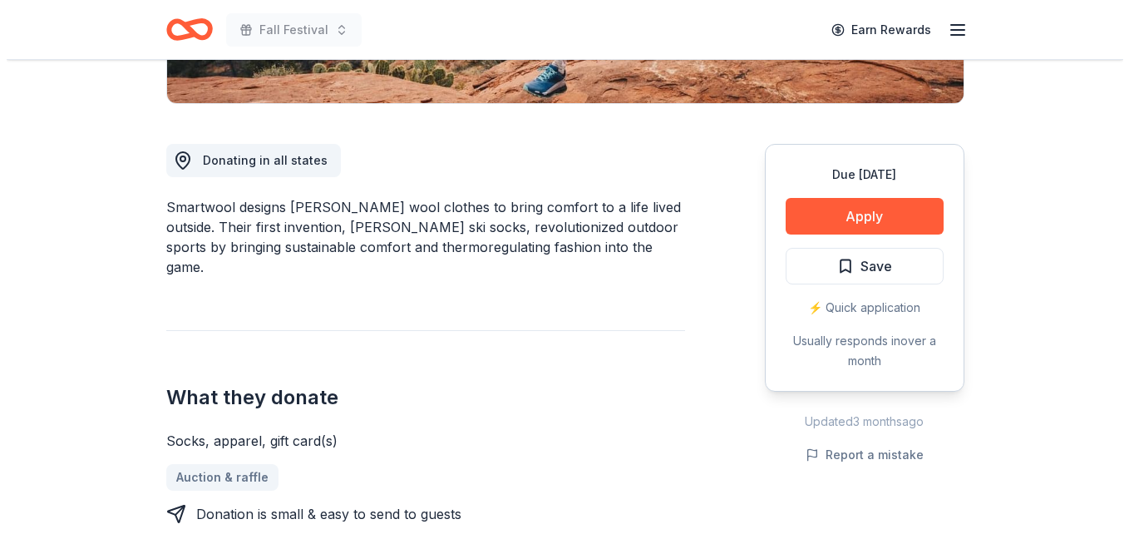
scroll to position [417, 0]
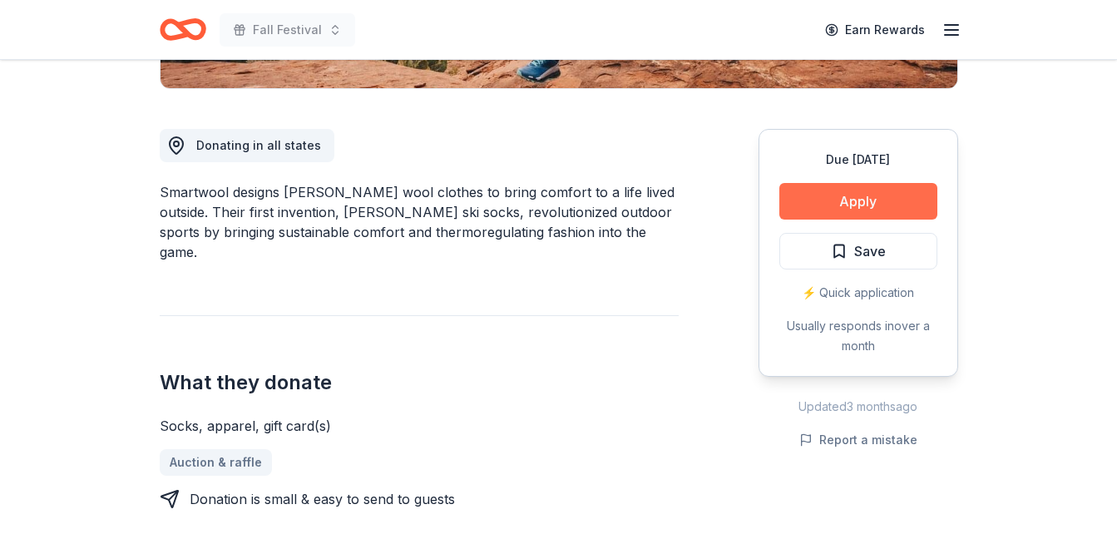
click at [806, 196] on button "Apply" at bounding box center [858, 201] width 158 height 37
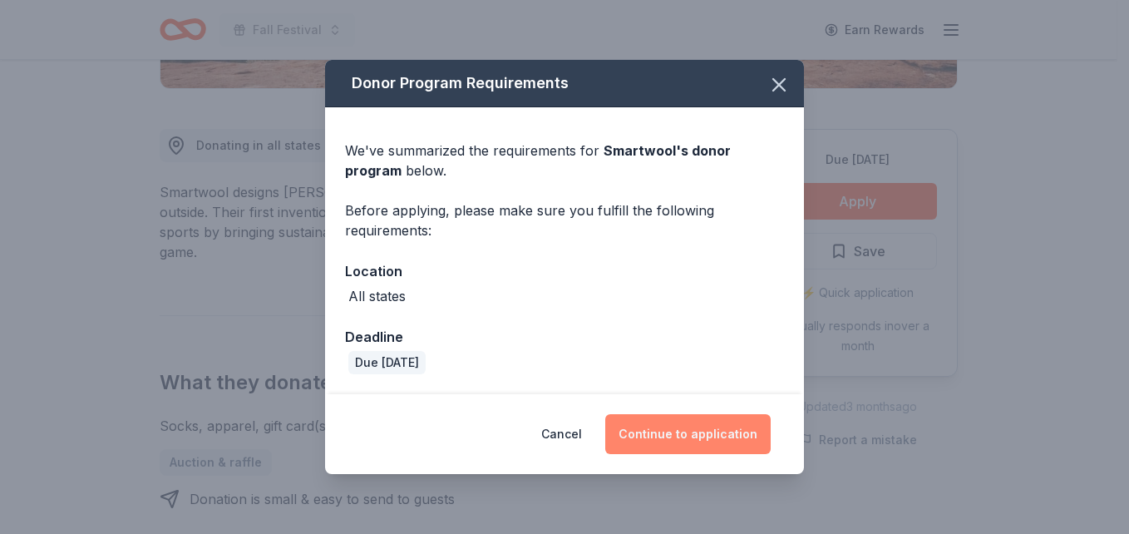
click at [691, 431] on button "Continue to application" at bounding box center [687, 434] width 165 height 40
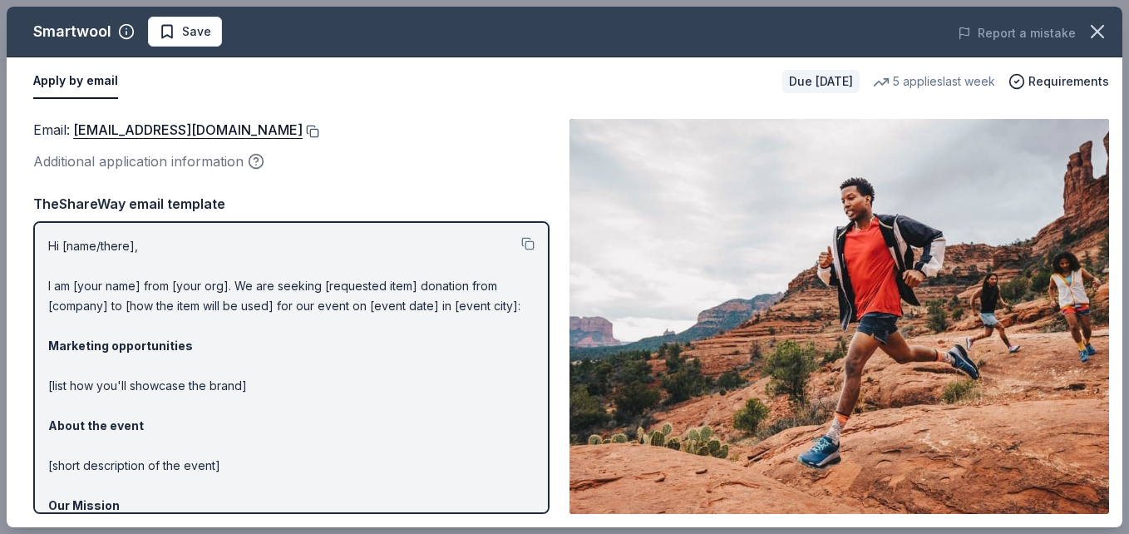
click at [303, 131] on button at bounding box center [311, 131] width 17 height 13
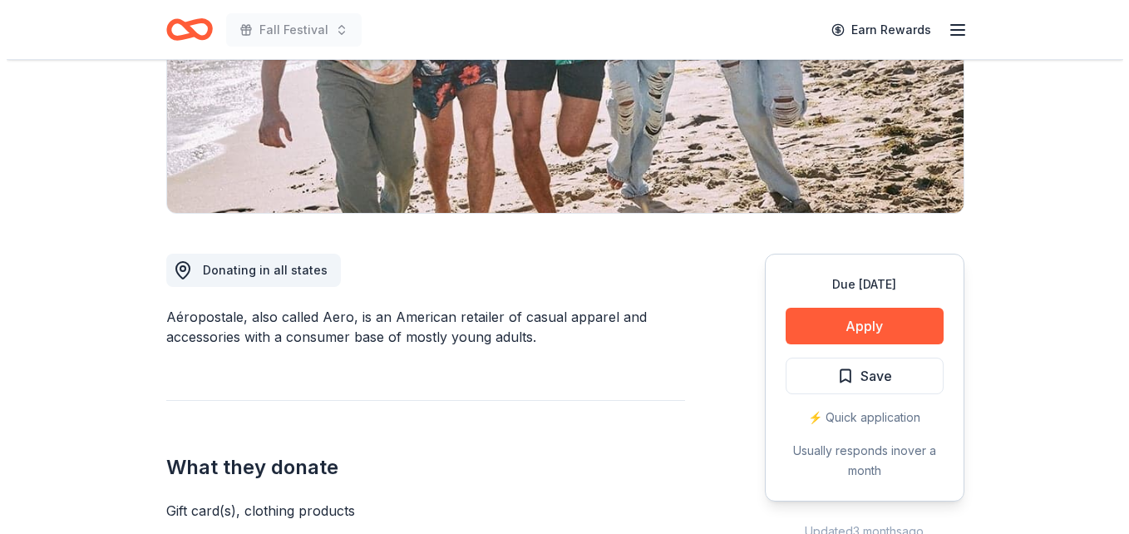
scroll to position [293, 0]
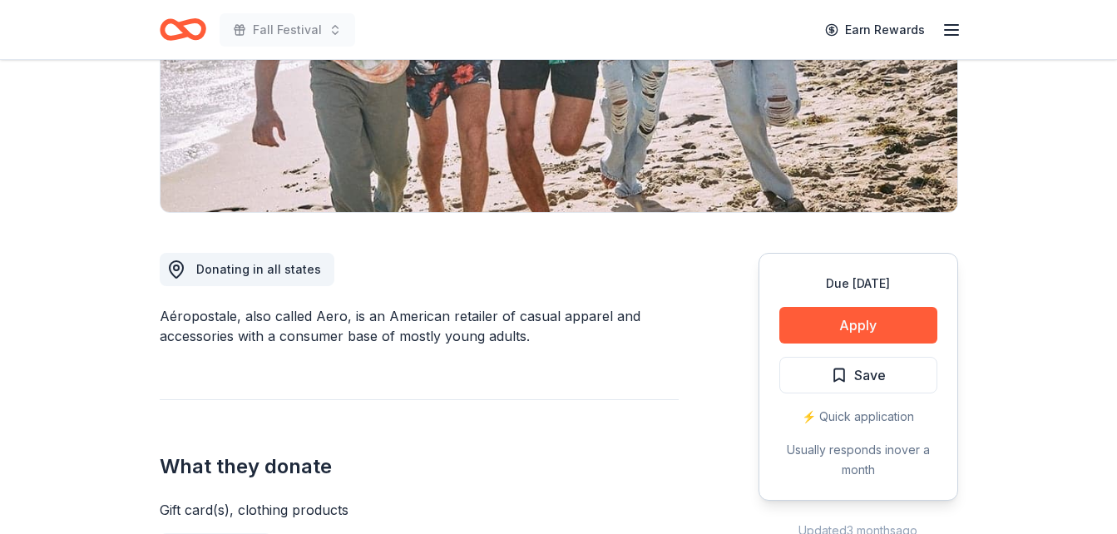
click at [820, 343] on div "Due [DATE] Apply Save ⚡️ Quick application Usually responds in over a month" at bounding box center [858, 377] width 200 height 248
click at [821, 332] on button "Apply" at bounding box center [858, 325] width 158 height 37
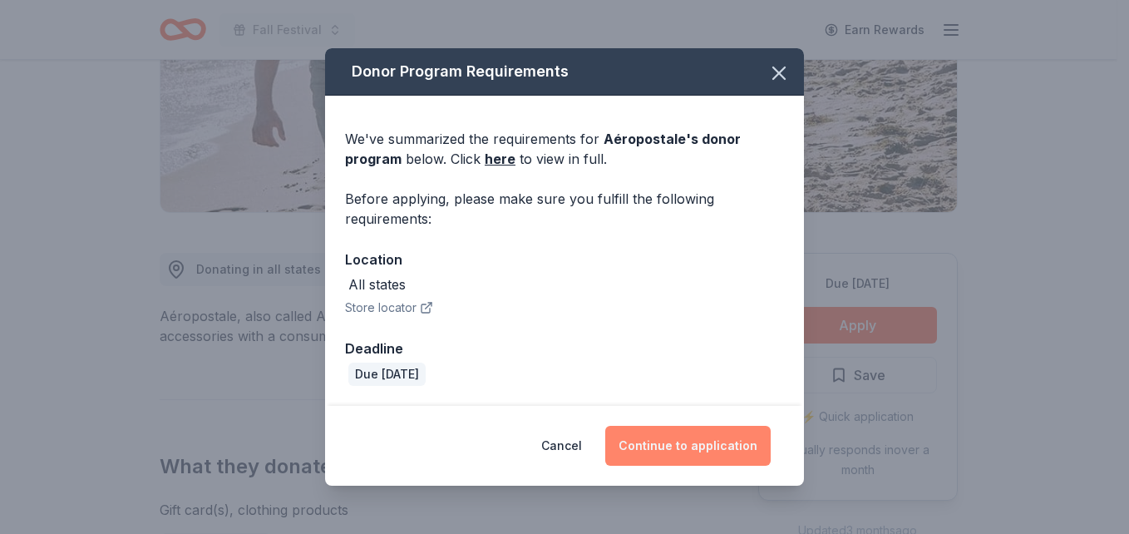
click at [683, 437] on button "Continue to application" at bounding box center [687, 446] width 165 height 40
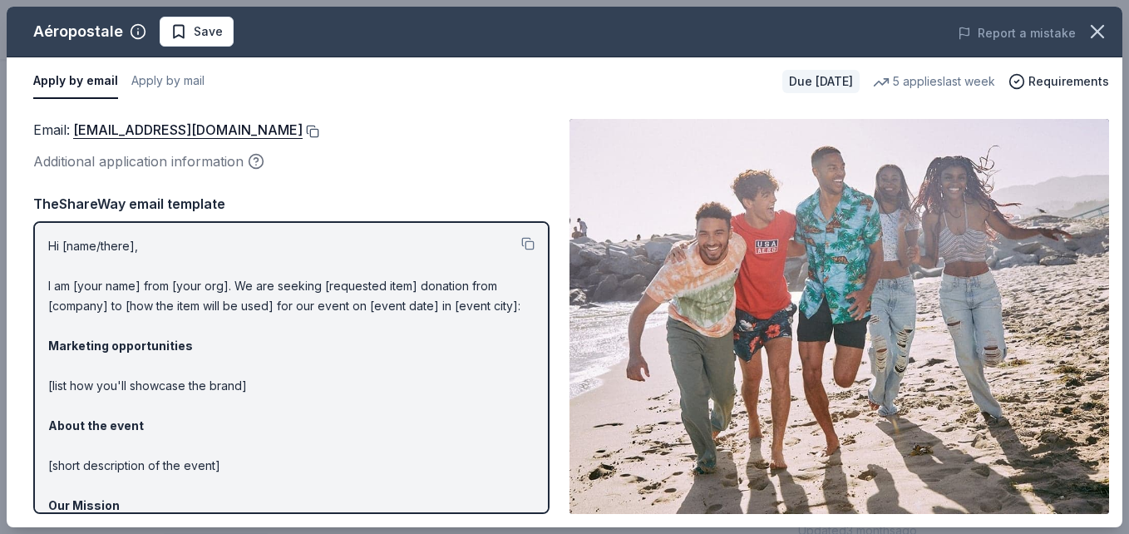
click at [319, 126] on button at bounding box center [311, 131] width 17 height 13
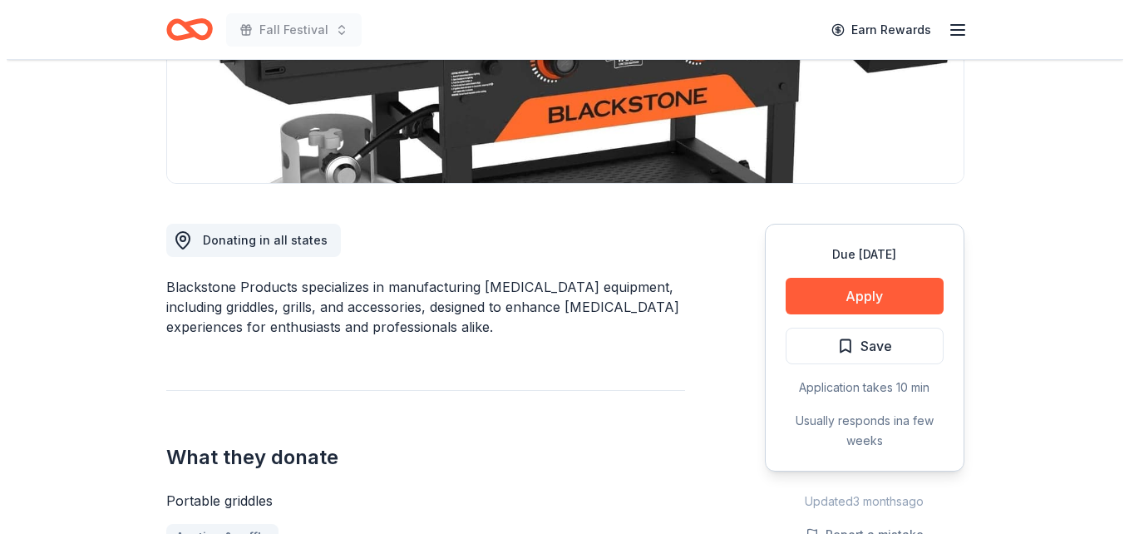
scroll to position [323, 0]
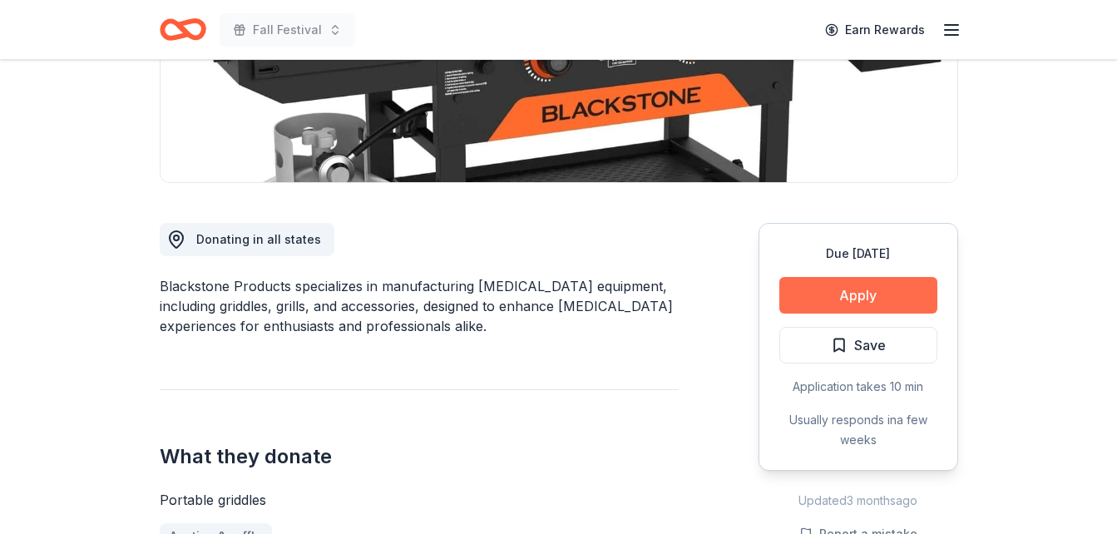
click at [848, 296] on button "Apply" at bounding box center [858, 295] width 158 height 37
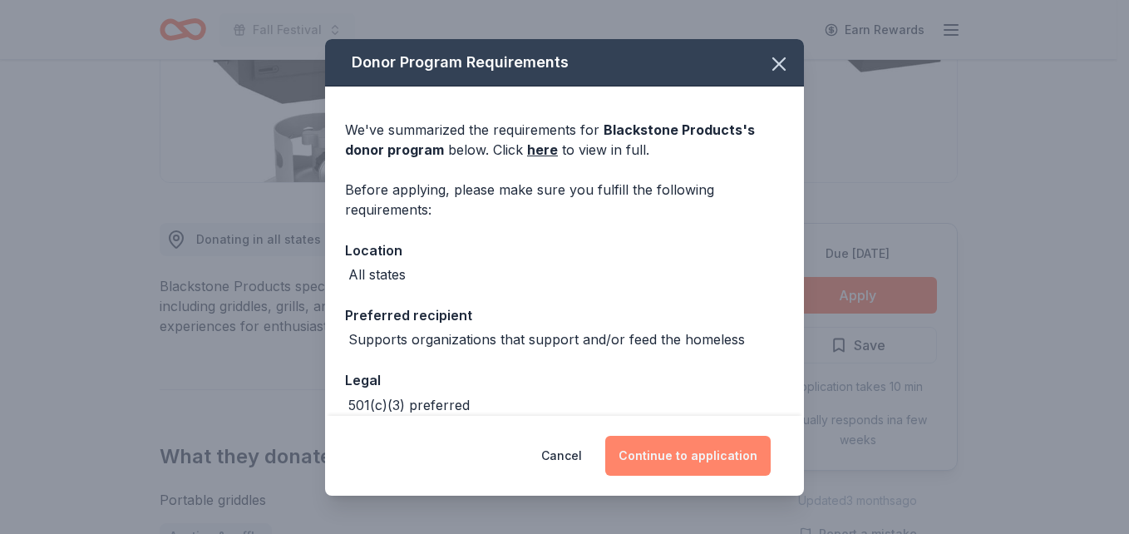
click at [697, 467] on button "Continue to application" at bounding box center [687, 456] width 165 height 40
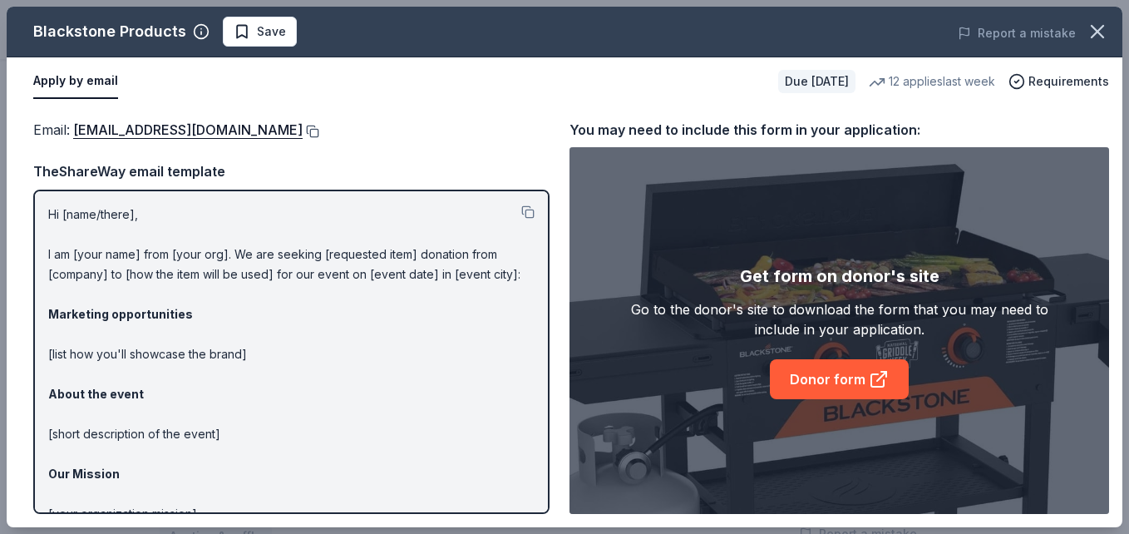
click at [319, 132] on button at bounding box center [311, 131] width 17 height 13
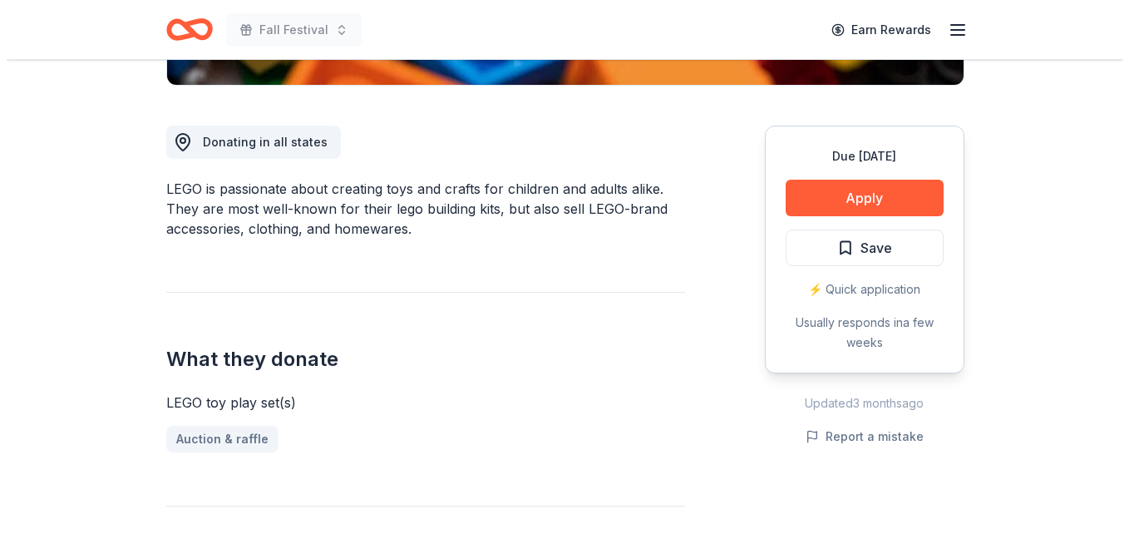
scroll to position [422, 0]
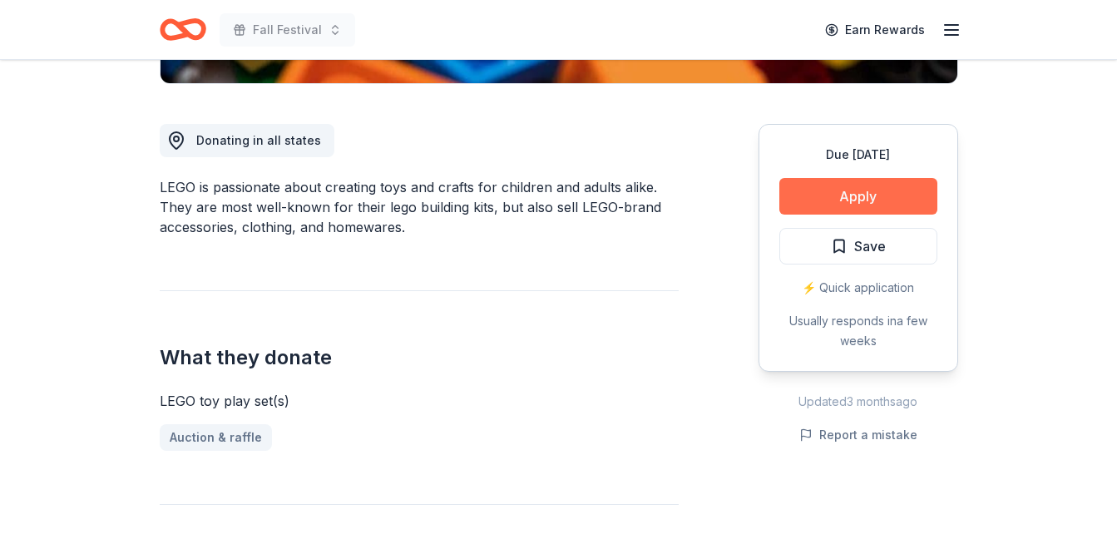
click at [826, 202] on button "Apply" at bounding box center [858, 196] width 158 height 37
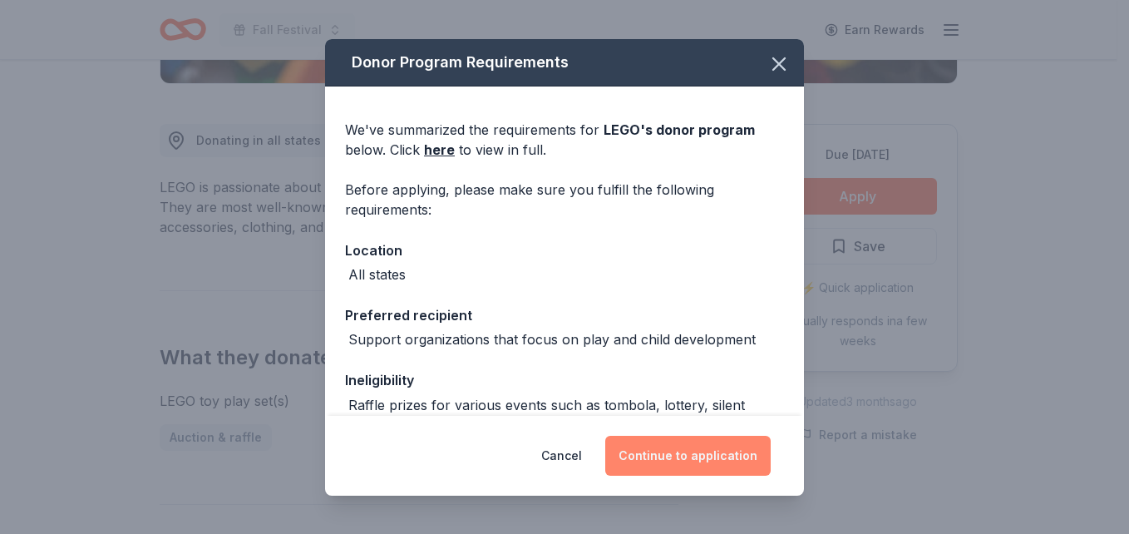
click at [668, 446] on button "Continue to application" at bounding box center [687, 456] width 165 height 40
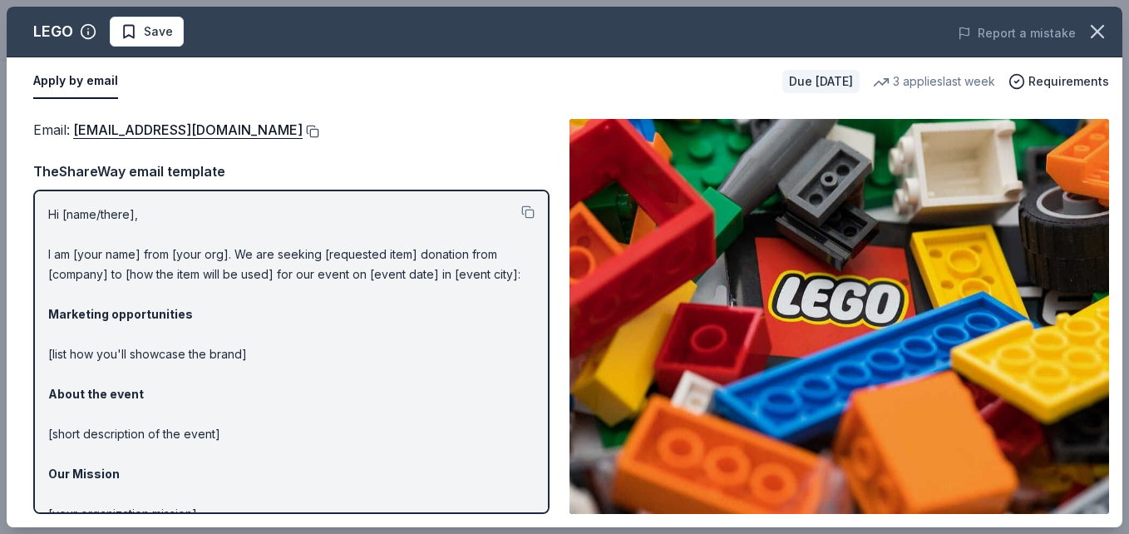
click at [303, 137] on button at bounding box center [311, 131] width 17 height 13
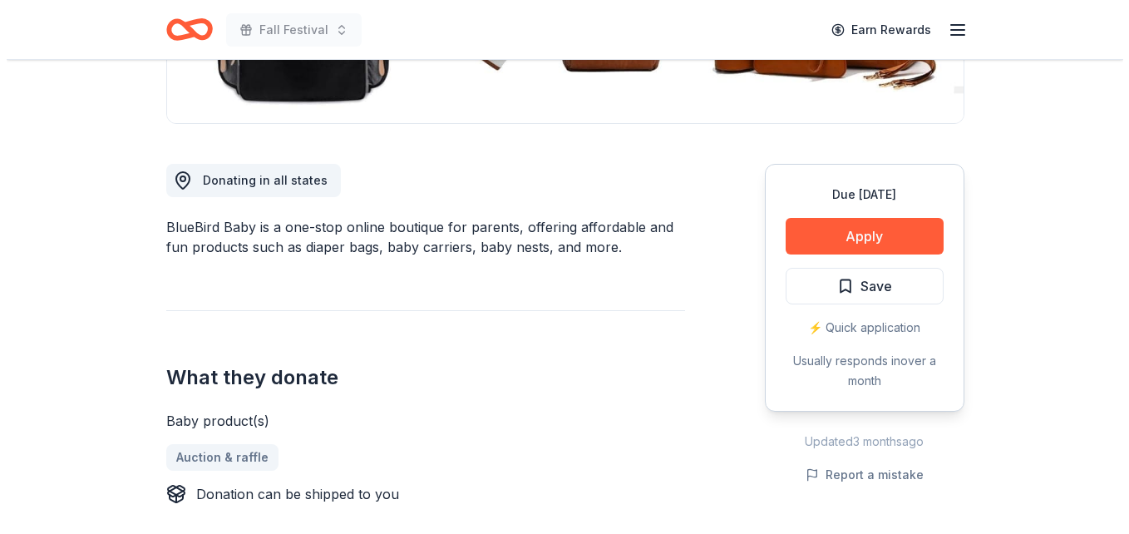
scroll to position [387, 0]
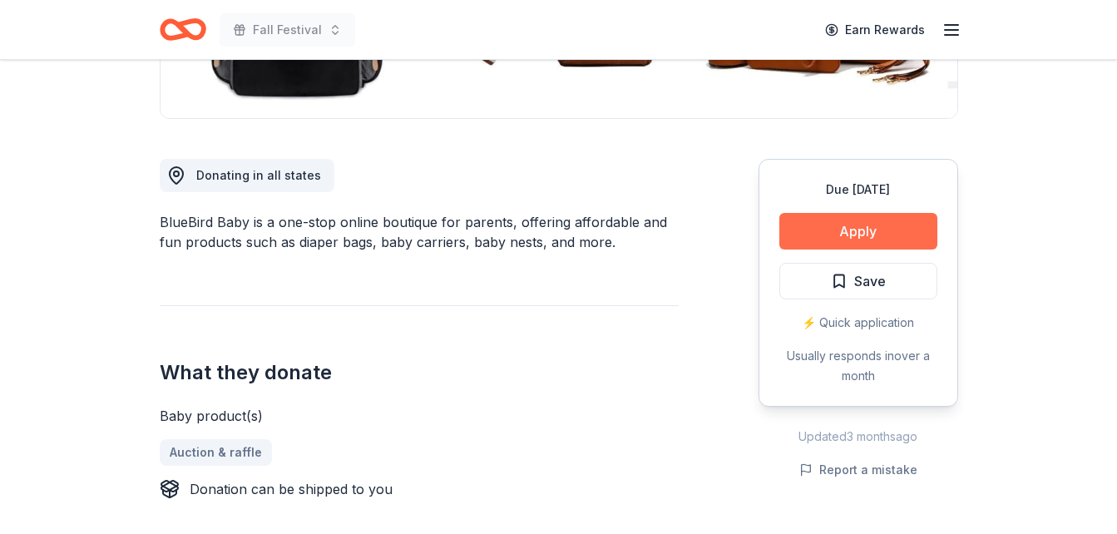
click at [803, 230] on button "Apply" at bounding box center [858, 231] width 158 height 37
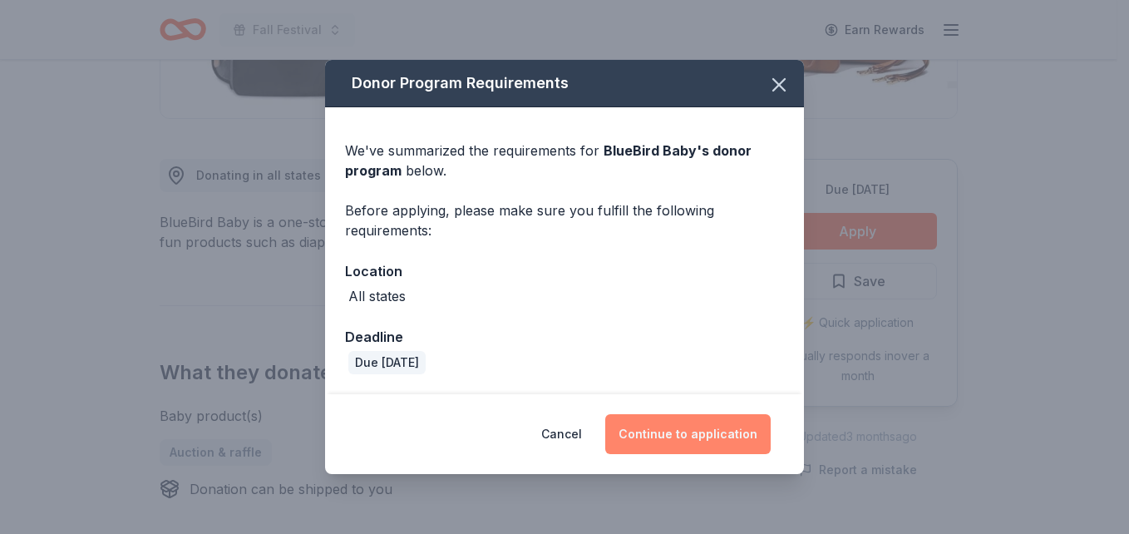
click at [751, 432] on button "Continue to application" at bounding box center [687, 434] width 165 height 40
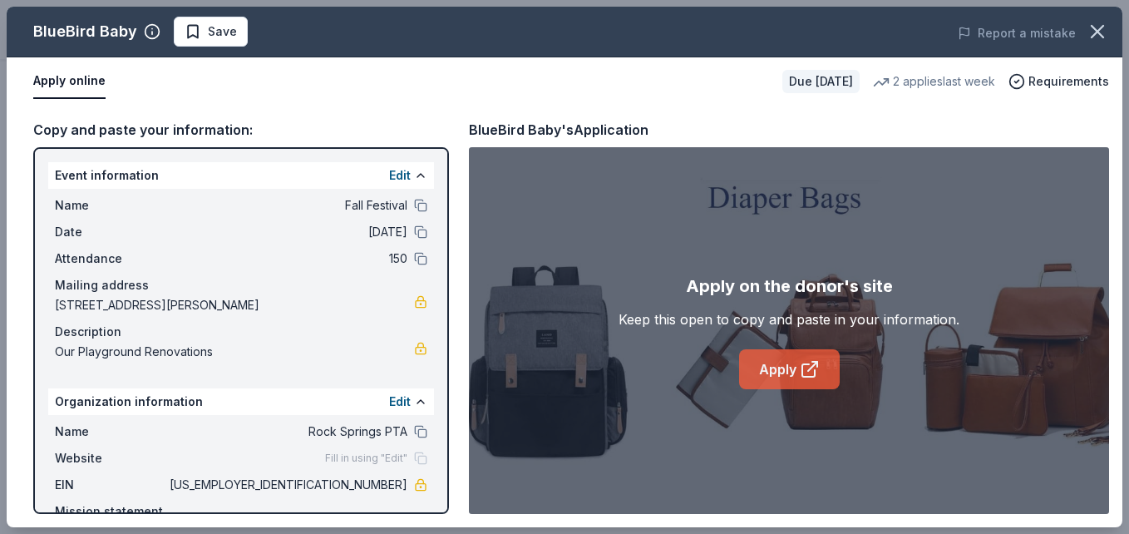
click at [804, 377] on icon at bounding box center [810, 369] width 20 height 20
